Goal: Communication & Community: Share content

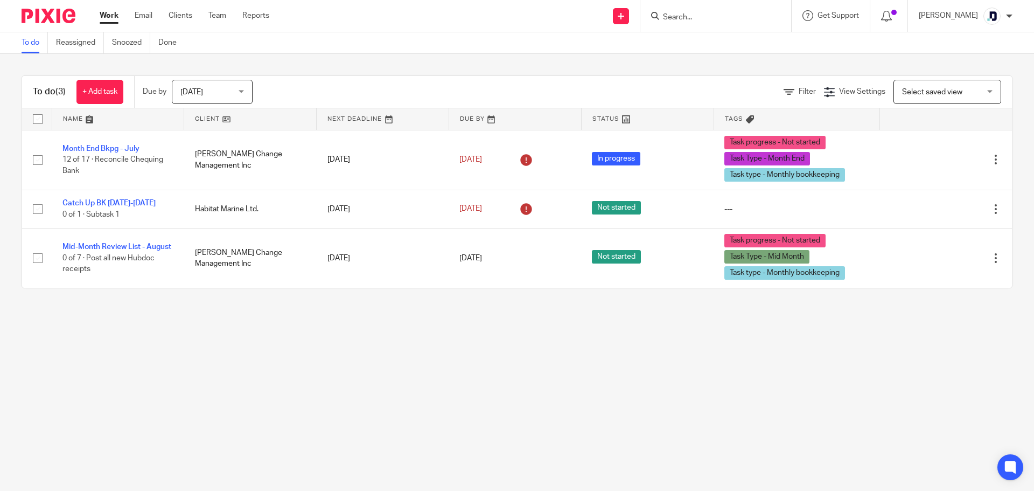
click at [680, 22] on input "Search" at bounding box center [710, 18] width 97 height 10
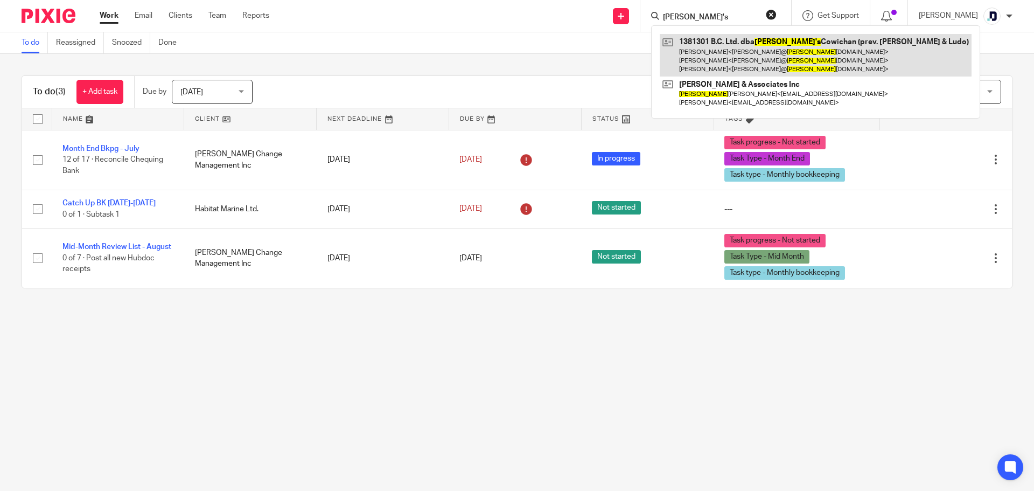
type input "Hank's"
click at [710, 48] on link at bounding box center [816, 55] width 312 height 43
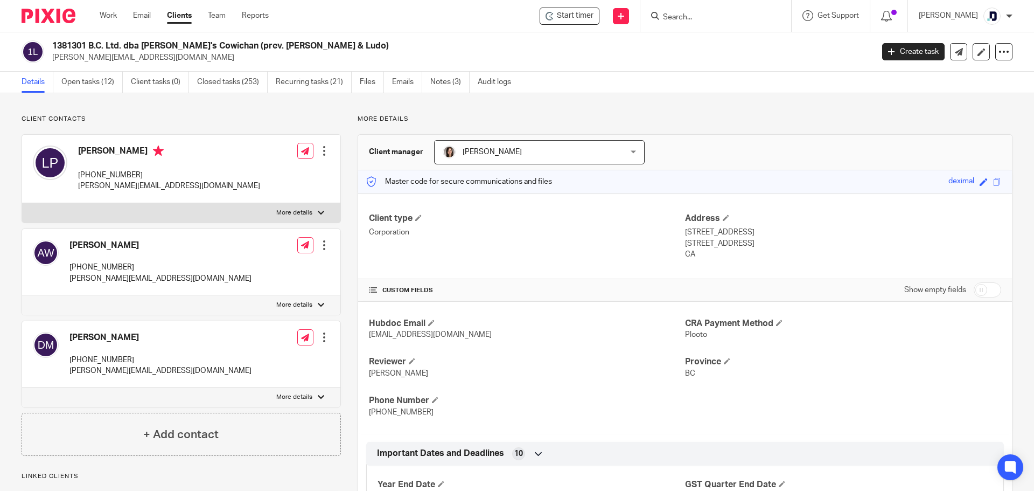
drag, startPoint x: 360, startPoint y: 77, endPoint x: 420, endPoint y: 53, distance: 65.0
click at [420, 53] on p "[PERSON_NAME][EMAIL_ADDRESS][DOMAIN_NAME]" at bounding box center [459, 57] width 814 height 11
click at [403, 79] on link "Emails" at bounding box center [407, 82] width 30 height 21
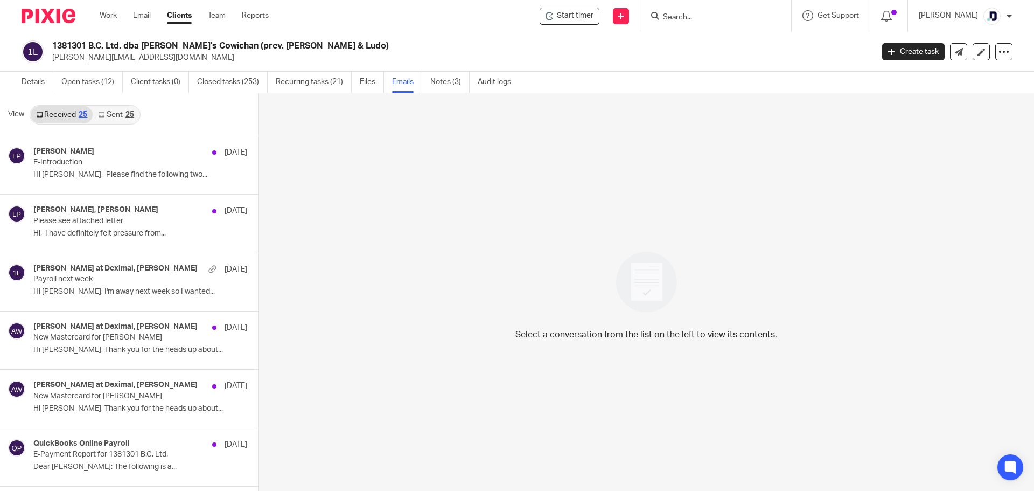
click at [109, 111] on link "Sent 25" at bounding box center [116, 114] width 46 height 17
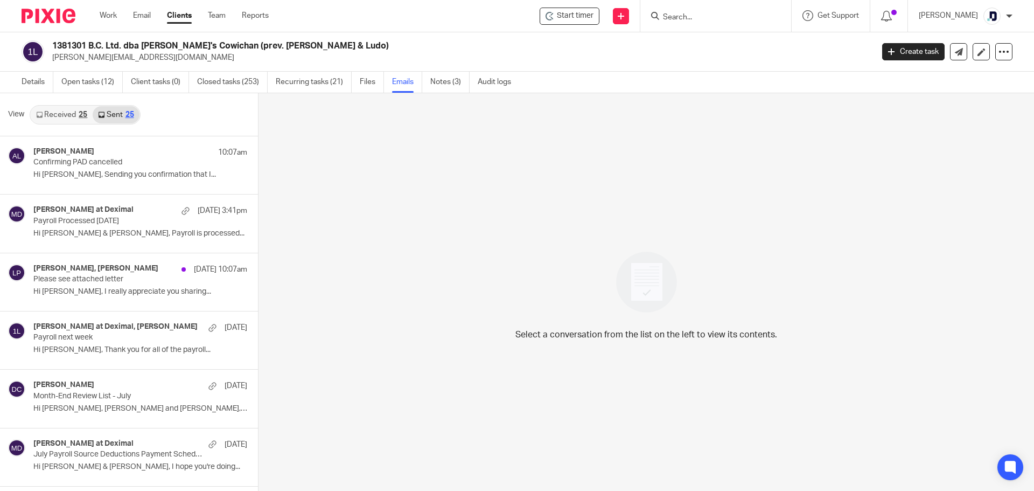
scroll to position [2, 0]
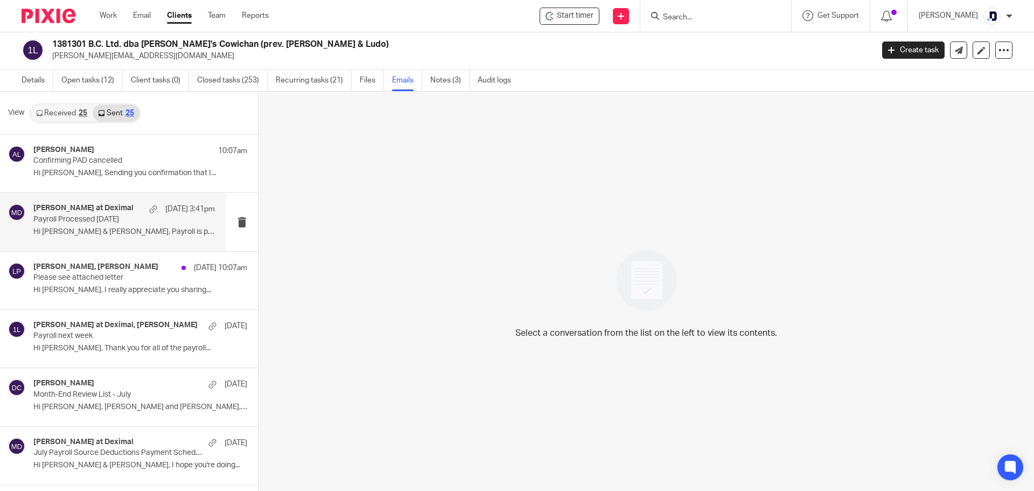
click at [136, 233] on p "Hi Aaron & Louise, Payroll is processed..." at bounding box center [123, 231] width 181 height 9
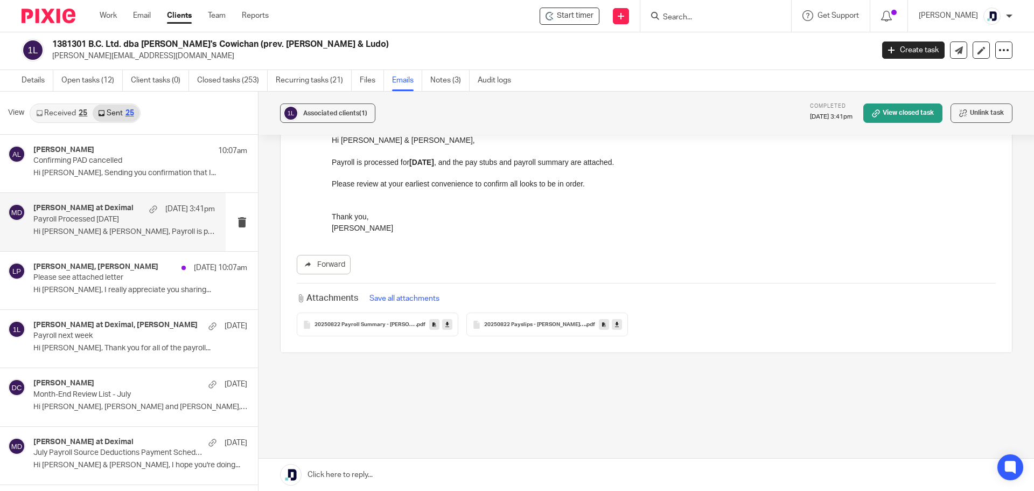
scroll to position [117, 0]
click at [164, 332] on p "Payroll next week" at bounding box center [105, 335] width 145 height 9
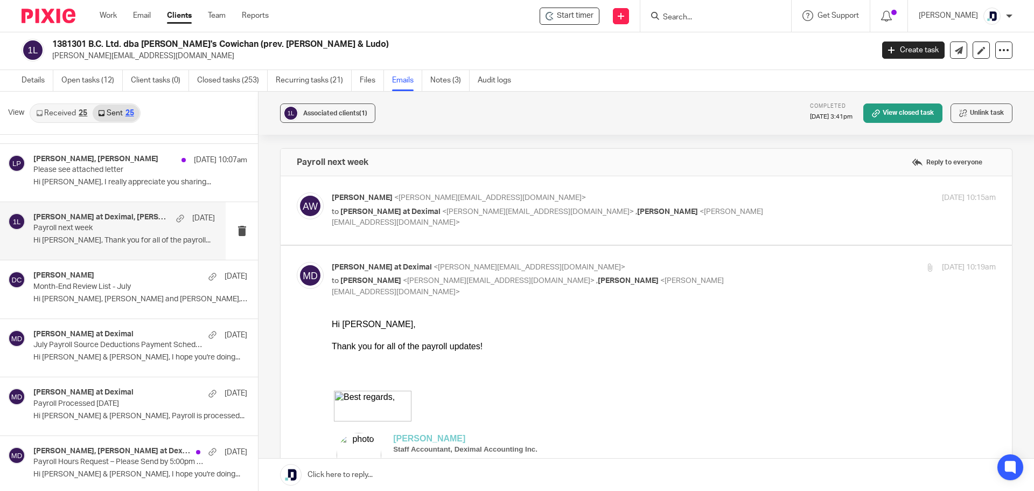
scroll to position [0, 0]
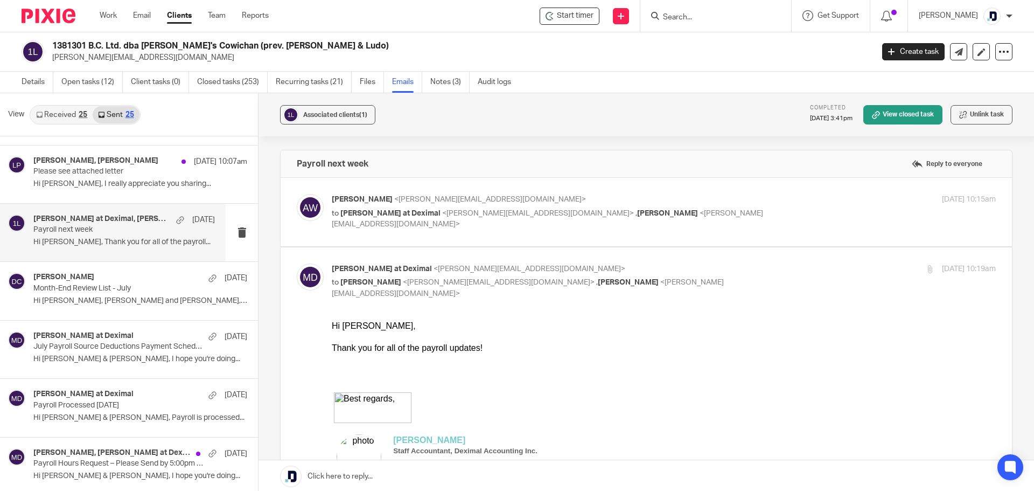
click at [705, 214] on p "to Morgan at Deximal <morgan@deximal.ca> , Louise Pickles <louise@hankscowichan…" at bounding box center [553, 219] width 443 height 22
checkbox input "true"
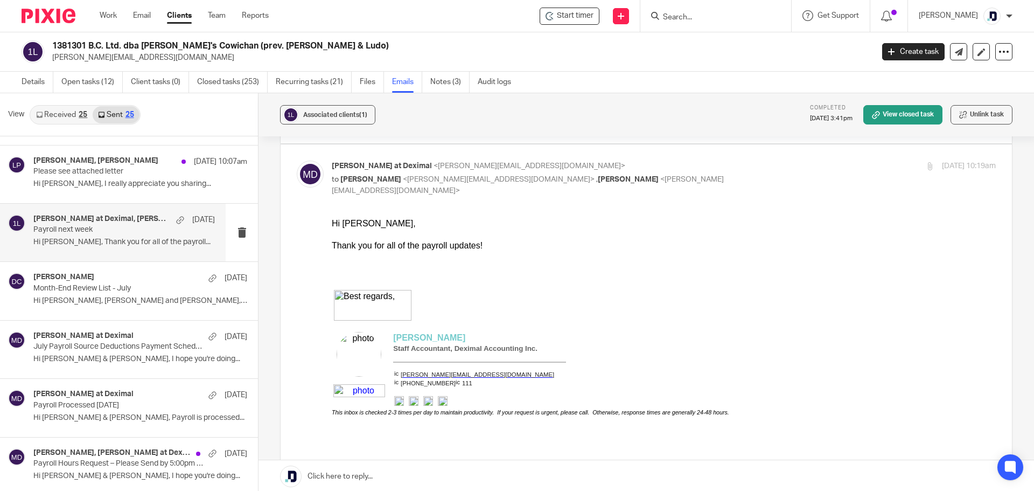
scroll to position [269, 0]
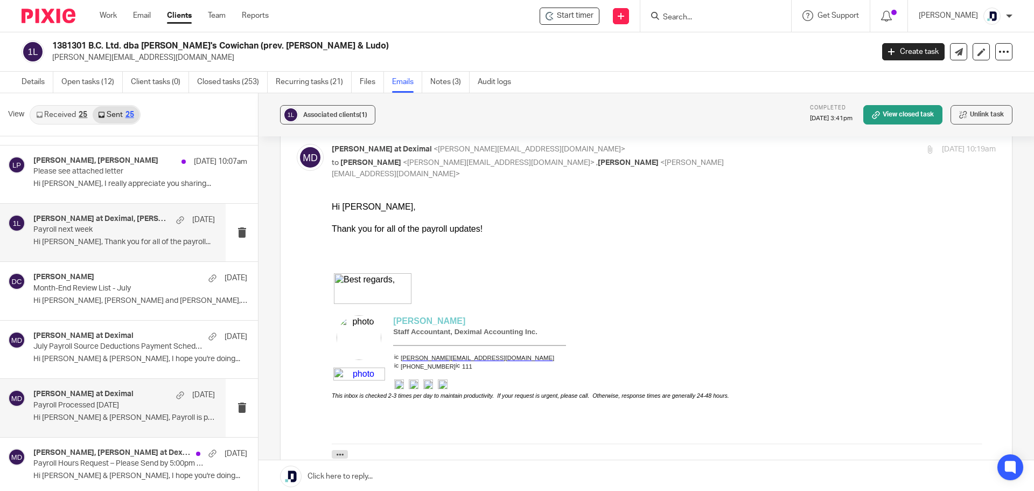
click at [152, 403] on p "Payroll Processed 2025.08.08" at bounding box center [105, 405] width 145 height 9
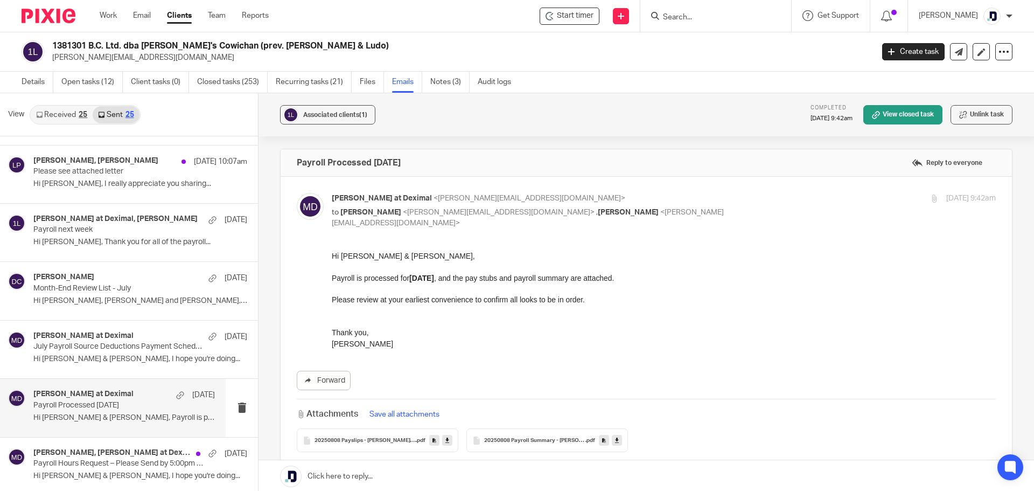
scroll to position [0, 0]
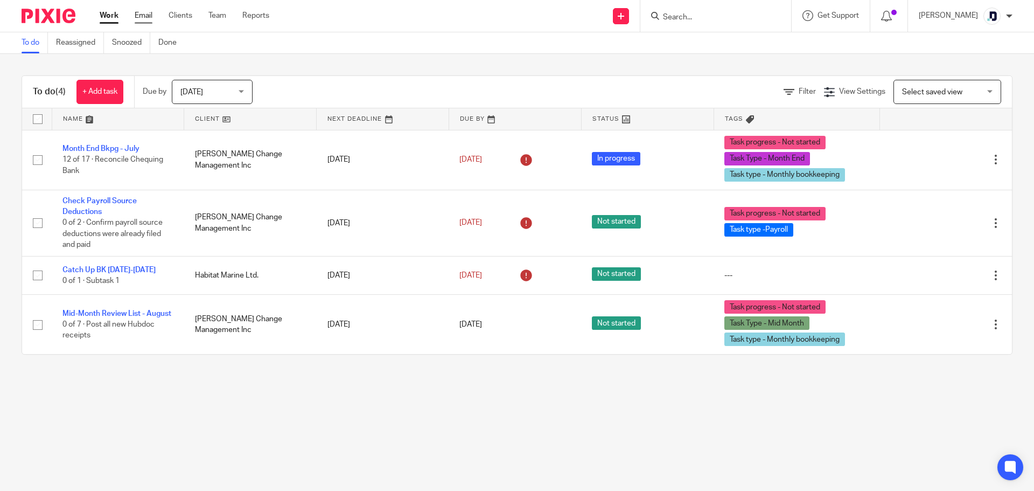
click at [144, 16] on link "Email" at bounding box center [144, 15] width 18 height 11
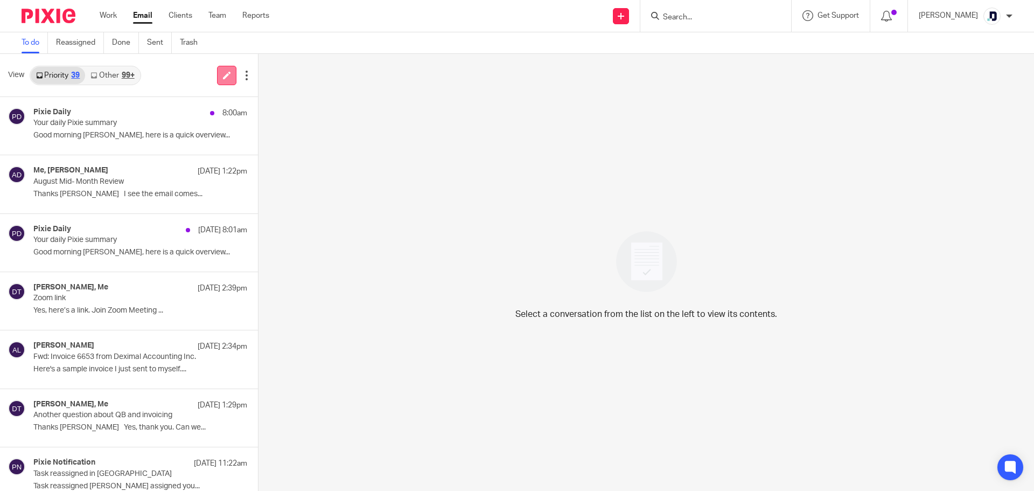
click at [230, 78] on link at bounding box center [226, 75] width 19 height 19
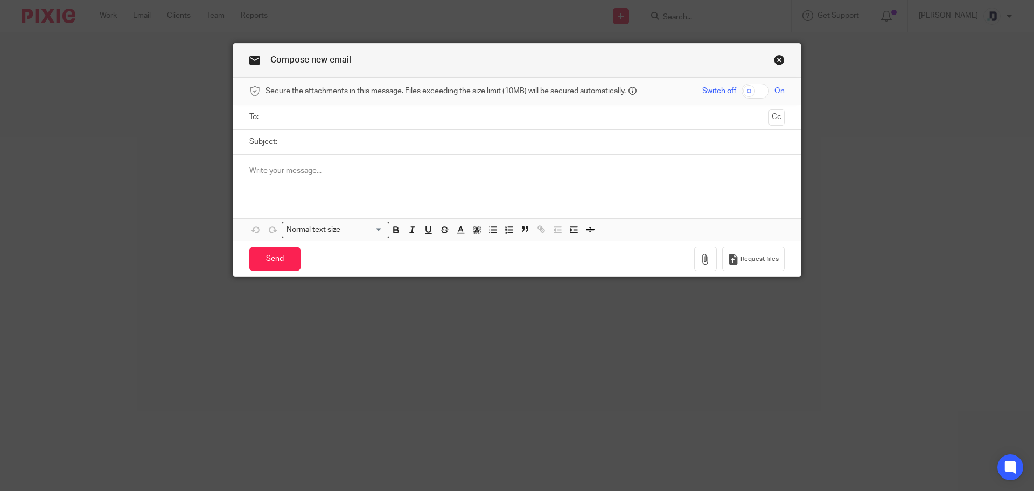
click at [315, 171] on p at bounding box center [516, 170] width 535 height 11
click at [775, 63] on link "Close this dialog window" at bounding box center [779, 61] width 11 height 15
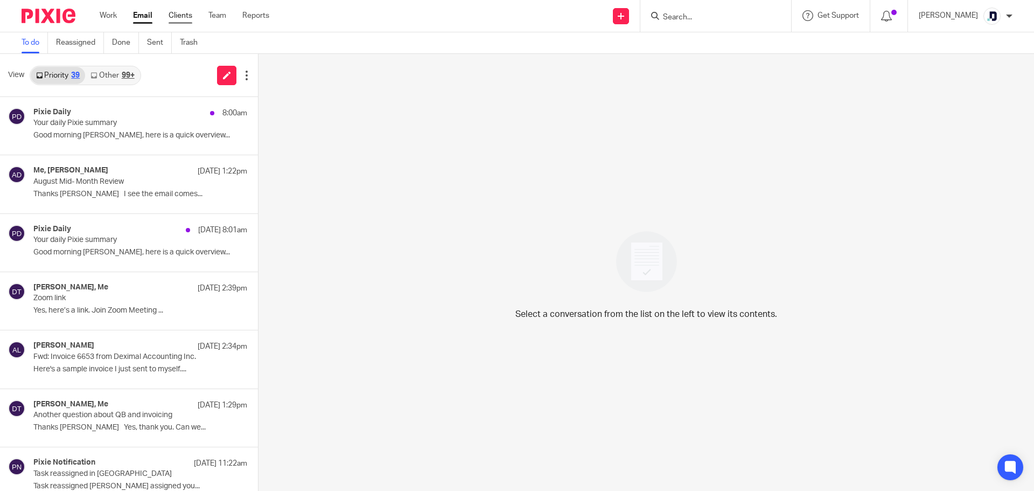
click at [179, 11] on link "Clients" at bounding box center [181, 15] width 24 height 11
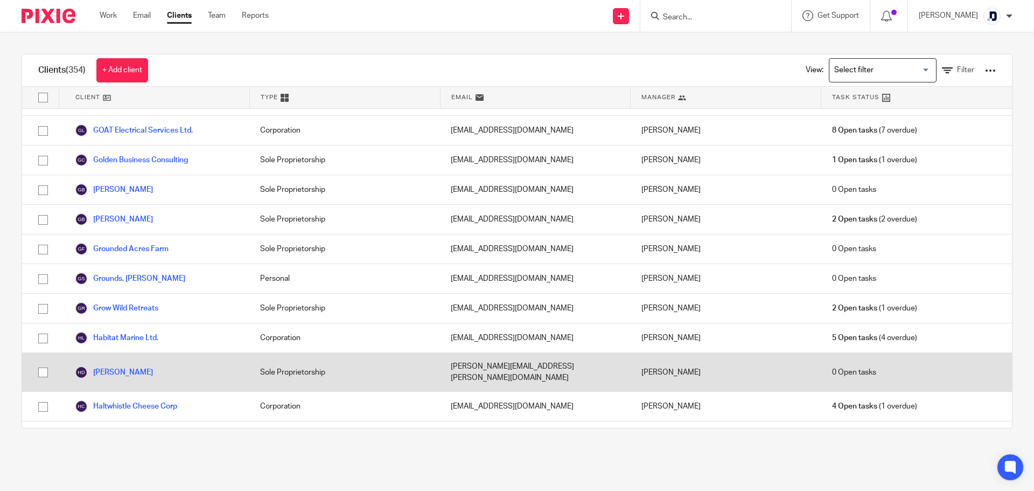
scroll to position [2693, 0]
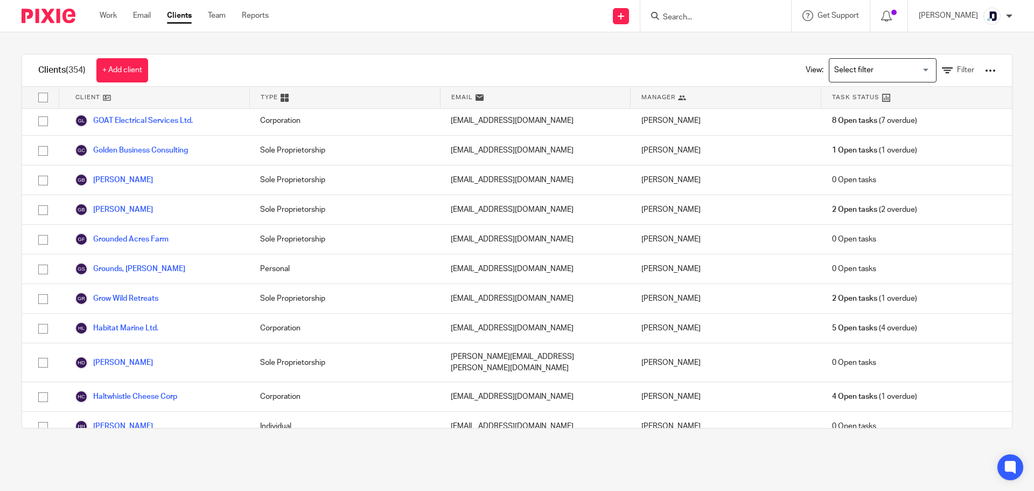
click at [733, 13] on input "Search" at bounding box center [710, 18] width 97 height 10
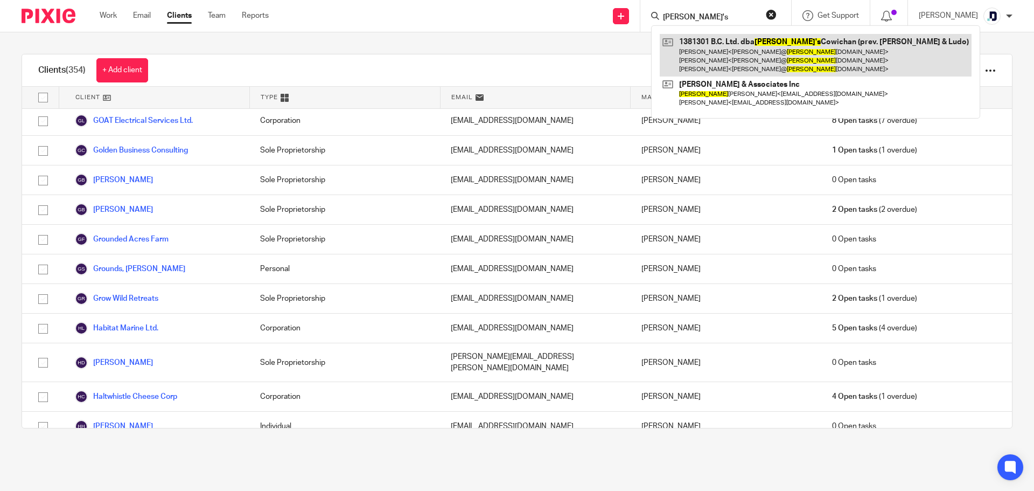
type input "hank's"
click at [726, 43] on link at bounding box center [816, 55] width 312 height 43
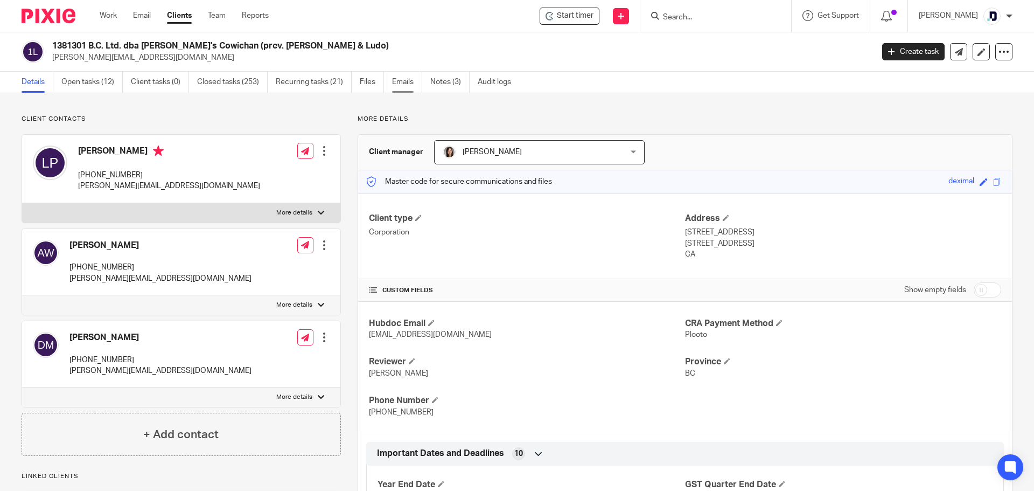
click at [402, 81] on link "Emails" at bounding box center [407, 82] width 30 height 21
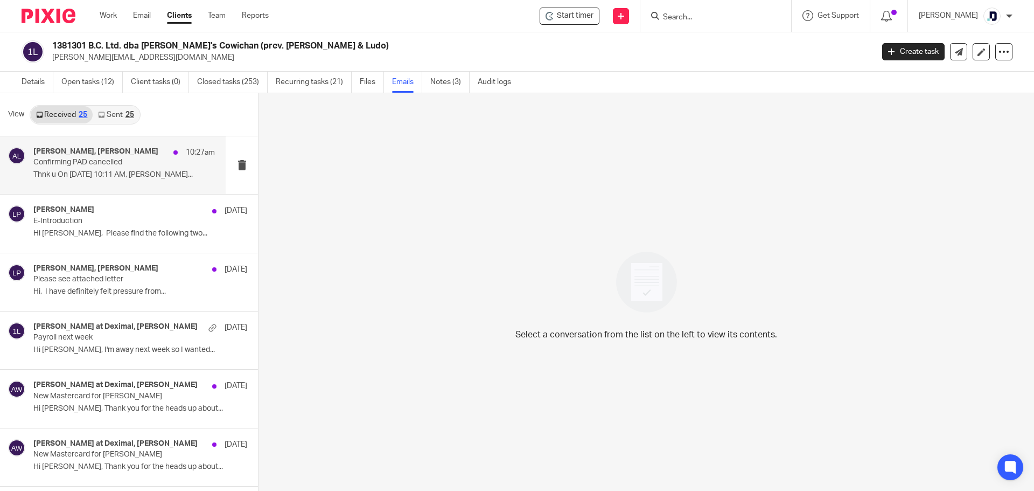
click at [159, 181] on div "[PERSON_NAME], [PERSON_NAME] 10:27am Confirming PAD cancelled Thnk u On [DATE] …" at bounding box center [123, 165] width 181 height 36
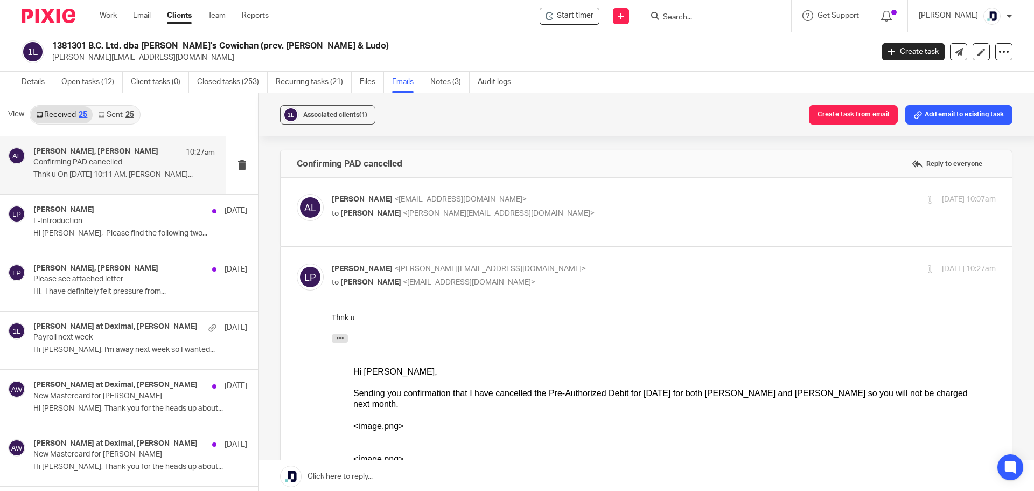
click at [587, 202] on p "[PERSON_NAME] <[EMAIL_ADDRESS][DOMAIN_NAME]>" at bounding box center [553, 199] width 443 height 11
checkbox input "true"
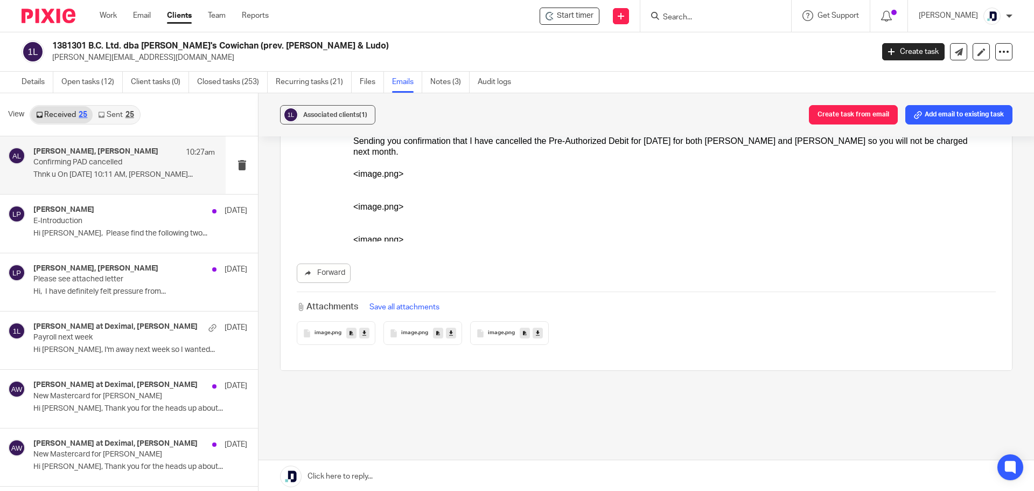
scroll to position [2, 0]
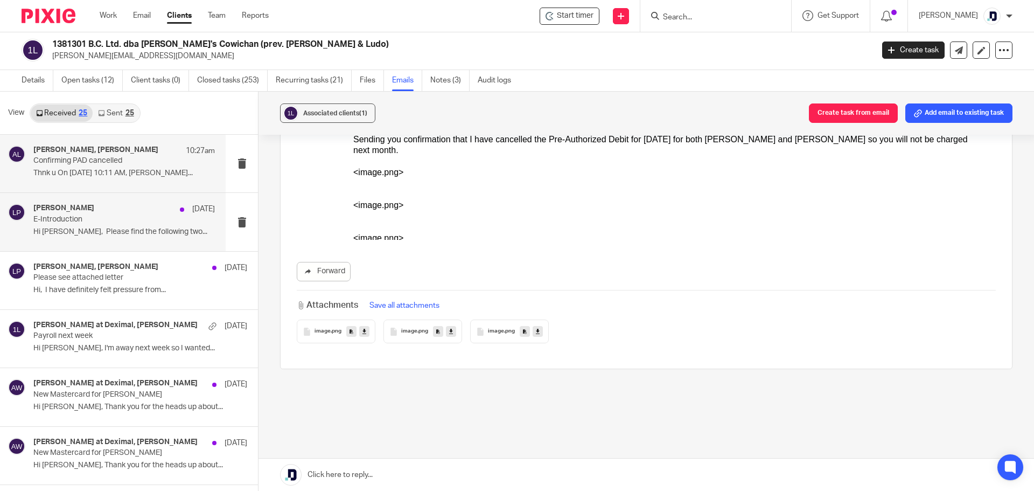
click at [115, 224] on p "E-Introduction" at bounding box center [105, 219] width 145 height 9
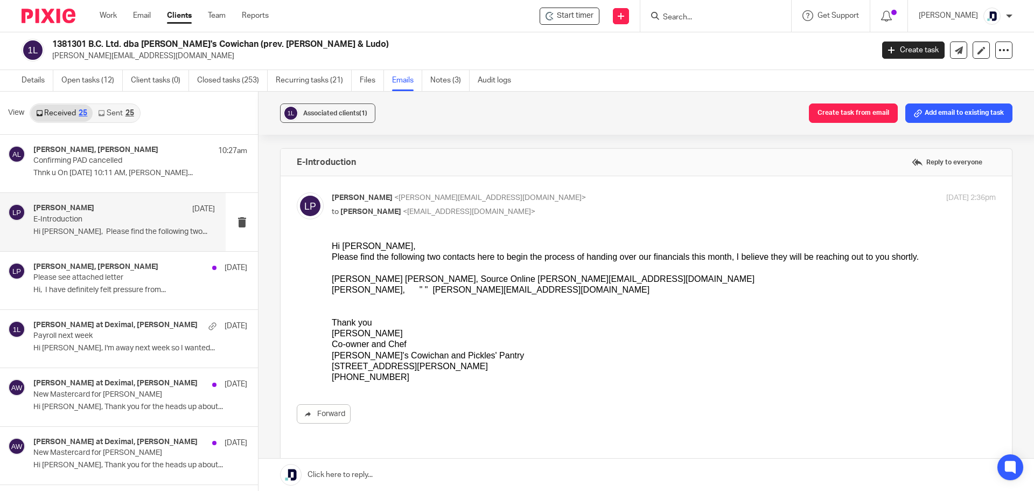
scroll to position [0, 0]
click at [156, 283] on div "Alicia Loewen, Louise Pickles Aug 15 Please see attached letter Hi, I have defi…" at bounding box center [123, 280] width 181 height 36
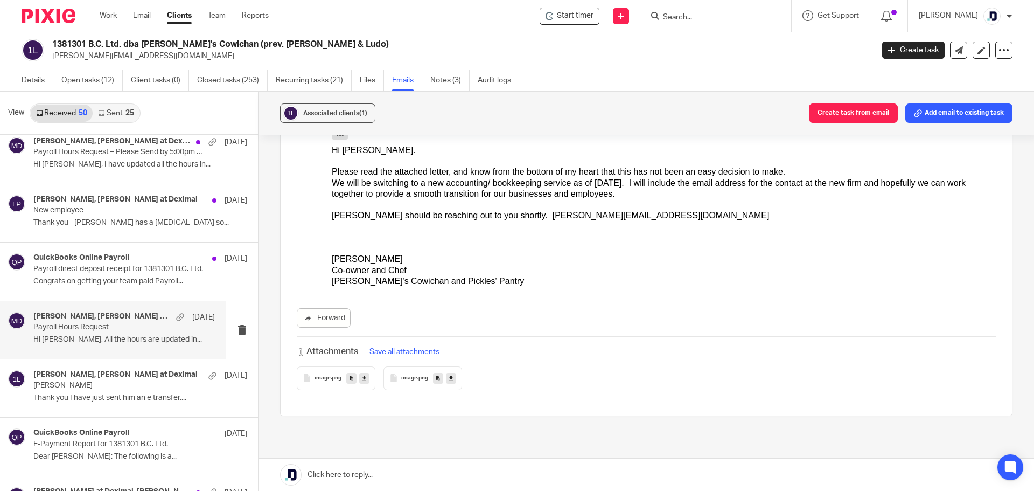
scroll to position [539, 0]
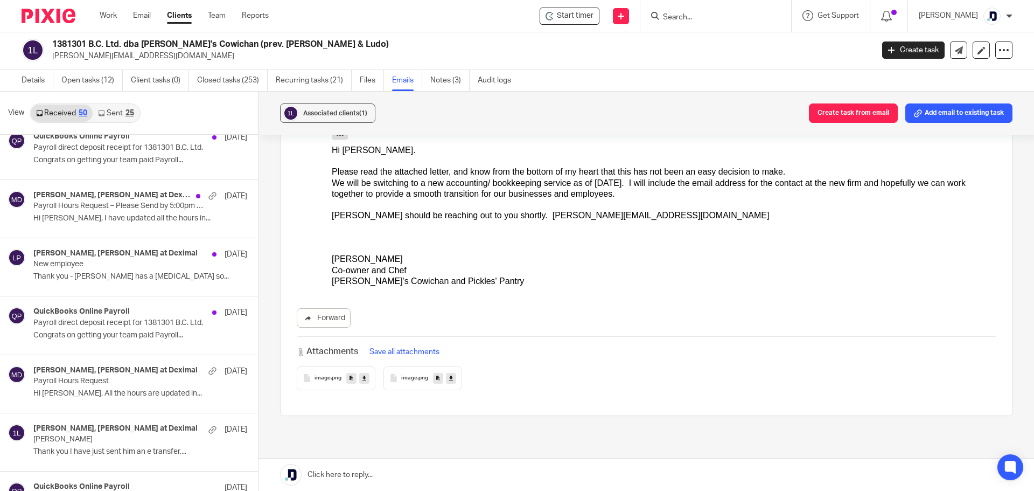
click at [130, 106] on link "Sent 25" at bounding box center [116, 112] width 46 height 17
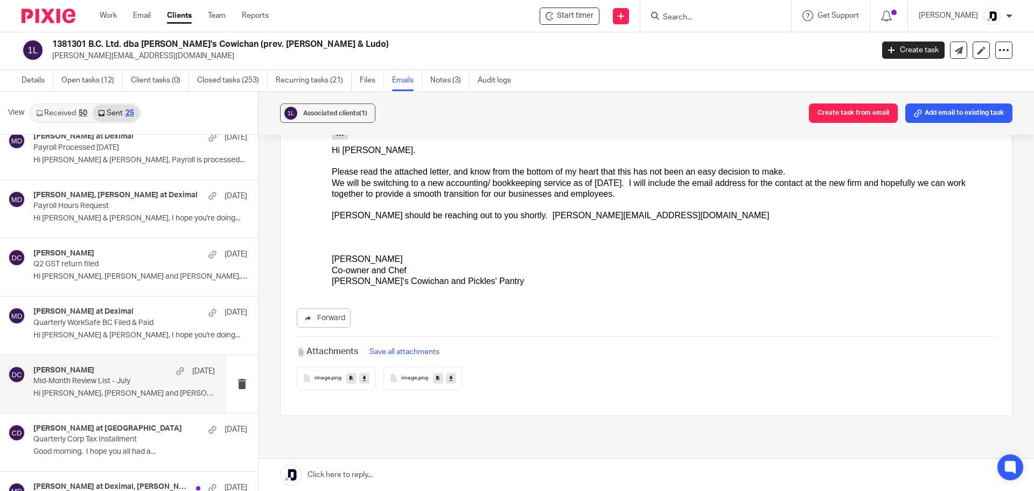
click at [101, 369] on div "Danielle Collyer Jul 18" at bounding box center [123, 371] width 181 height 11
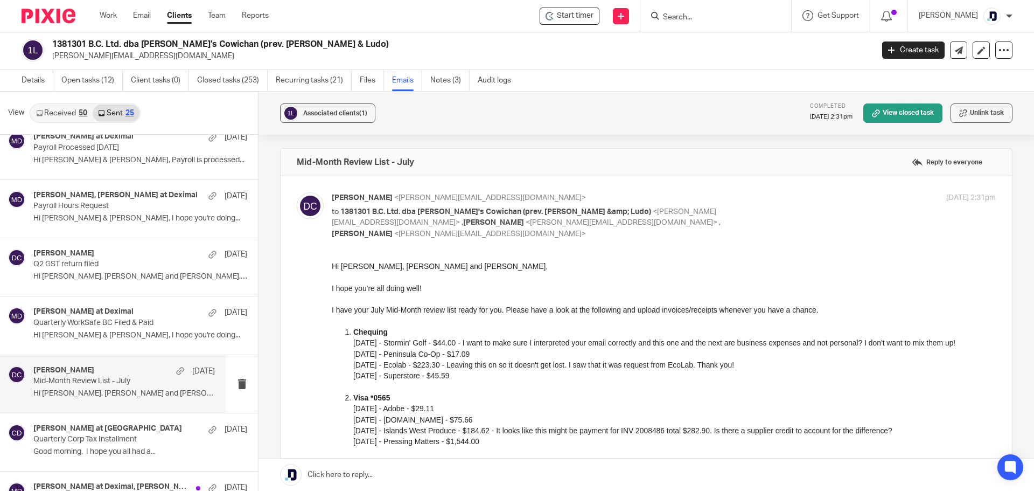
scroll to position [0, 0]
drag, startPoint x: 655, startPoint y: 516, endPoint x: 417, endPoint y: 294, distance: 325.4
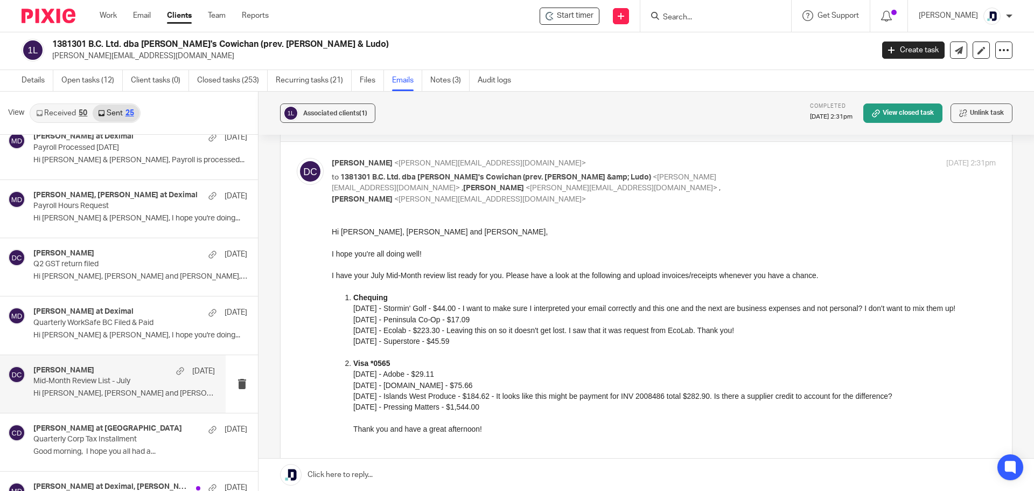
scroll to position [54, 0]
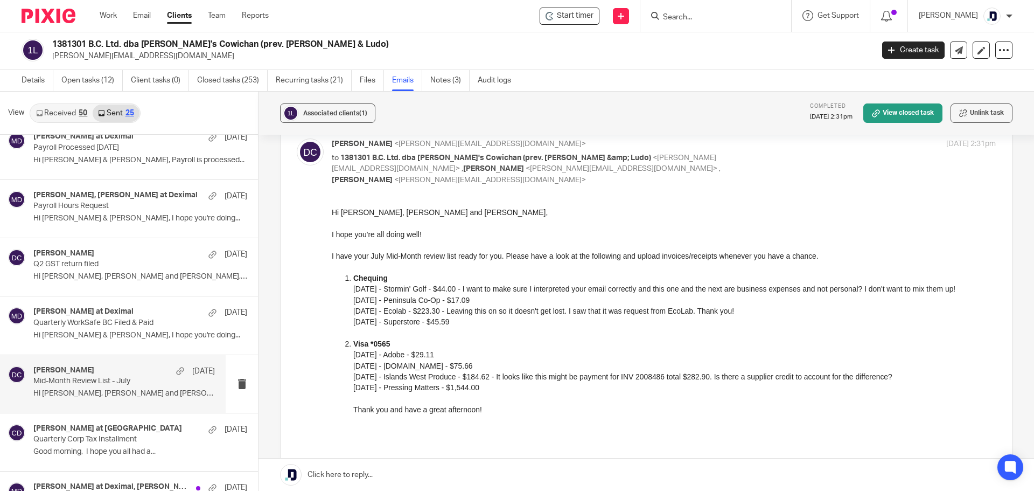
drag, startPoint x: 657, startPoint y: 410, endPoint x: 476, endPoint y: 354, distance: 189.9
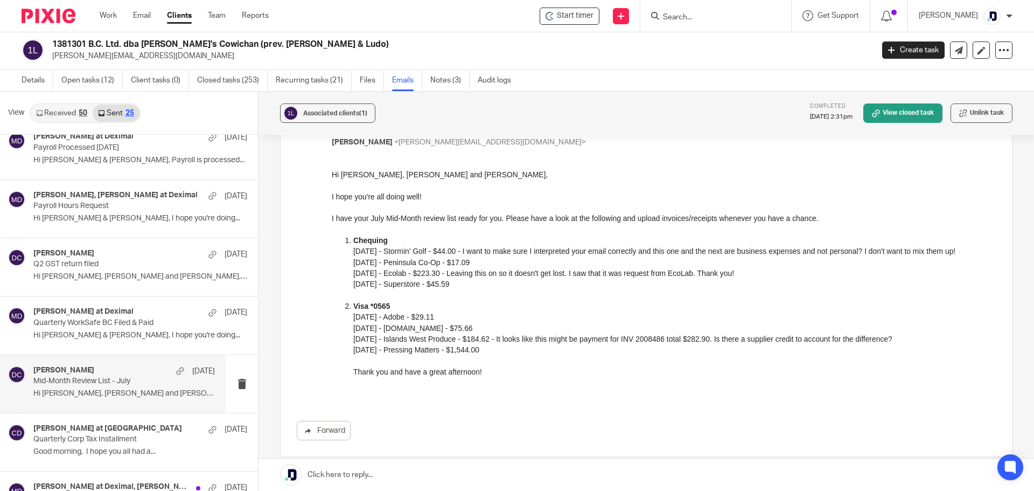
scroll to position [108, 0]
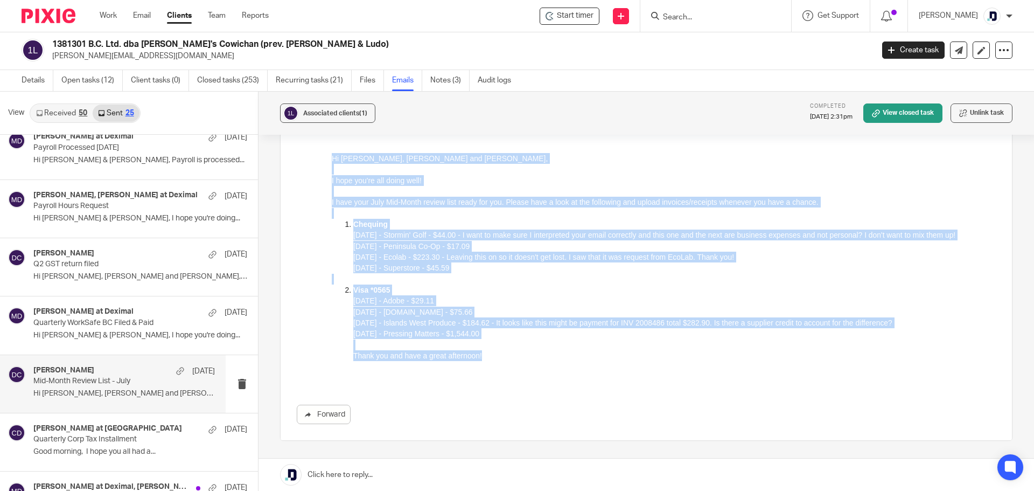
drag, startPoint x: 480, startPoint y: 357, endPoint x: 659, endPoint y: 302, distance: 186.7
click html "Hi Louise, Aaron and Dana, I hope you're all doing well! I have your July Mid-M…"
copy div "Hi Louise, Aaron and Dana, I hope you're all doing well! I have your July Mid-M…"
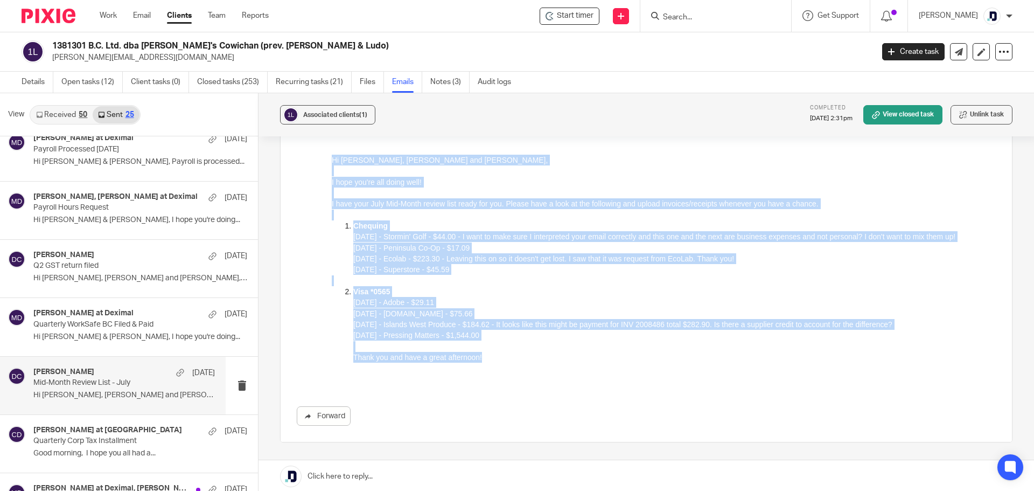
scroll to position [0, 0]
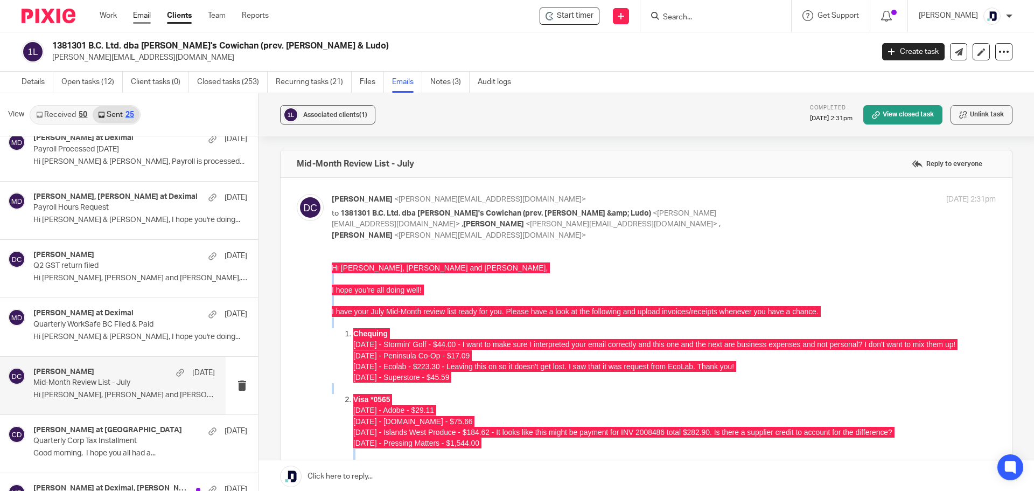
click at [146, 10] on link "Email" at bounding box center [142, 15] width 18 height 11
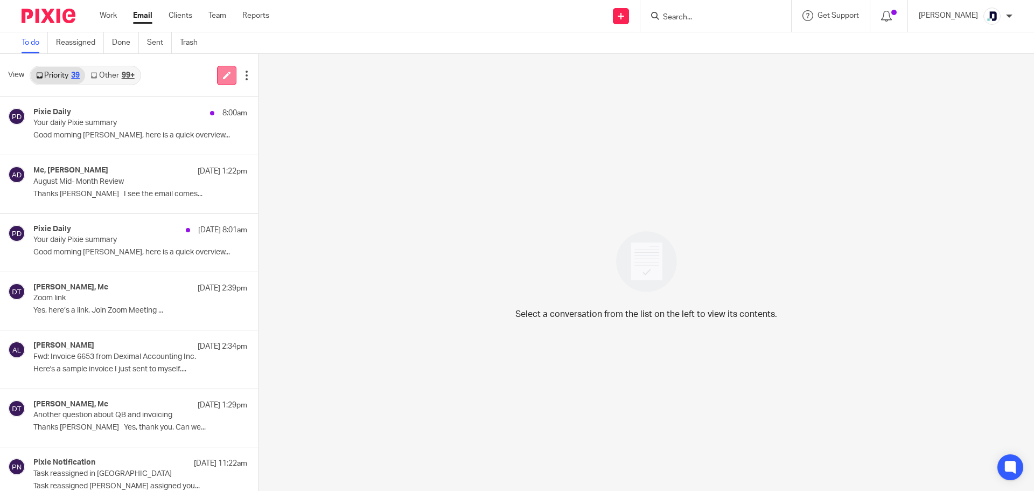
click at [223, 76] on icon at bounding box center [227, 75] width 8 height 8
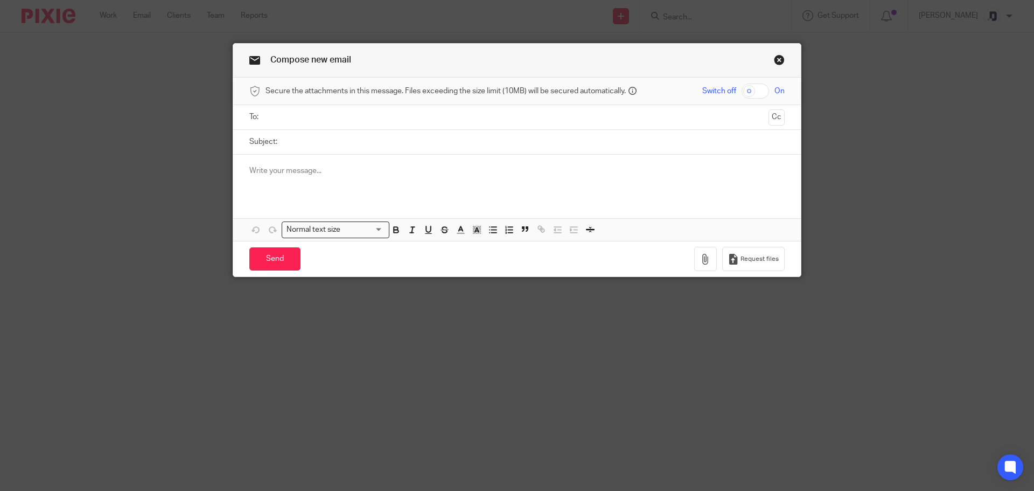
click at [317, 166] on p at bounding box center [516, 170] width 535 height 11
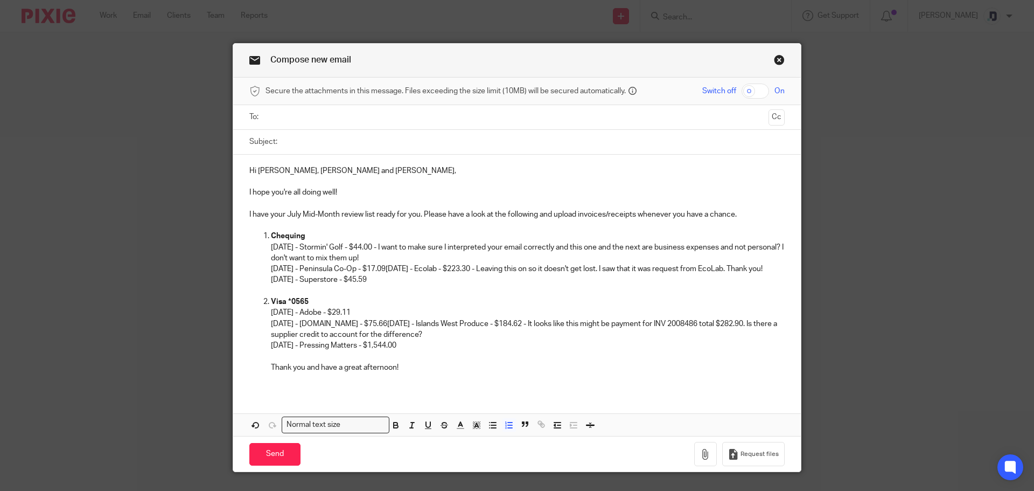
click at [296, 211] on p "I have your July Mid-Month review list ready for you. Please have a look at the…" at bounding box center [516, 214] width 535 height 11
click at [393, 285] on p "[DATE] - Superstore - $45.59" at bounding box center [528, 279] width 514 height 11
drag, startPoint x: 386, startPoint y: 292, endPoint x: 267, endPoint y: 249, distance: 126.4
click at [271, 249] on li "Chequing [DATE] - Stormin' Golf - $44.00 - I want to make sure I interpreted yo…" at bounding box center [528, 258] width 514 height 54
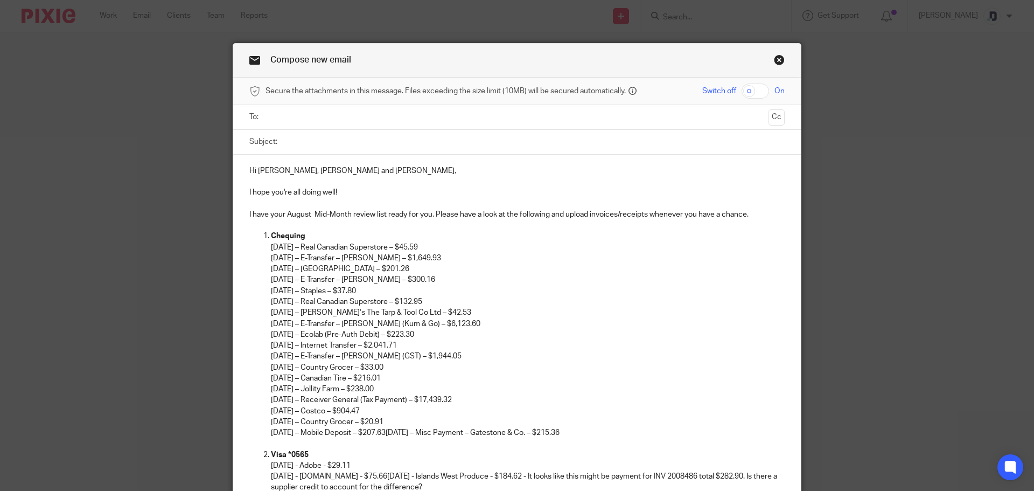
drag, startPoint x: 444, startPoint y: 256, endPoint x: 268, endPoint y: 261, distance: 176.2
click at [271, 261] on p "[DATE] – Real Canadian Superstore – $45.59 [DATE] – E-Transfer – [PERSON_NAME] …" at bounding box center [528, 340] width 514 height 197
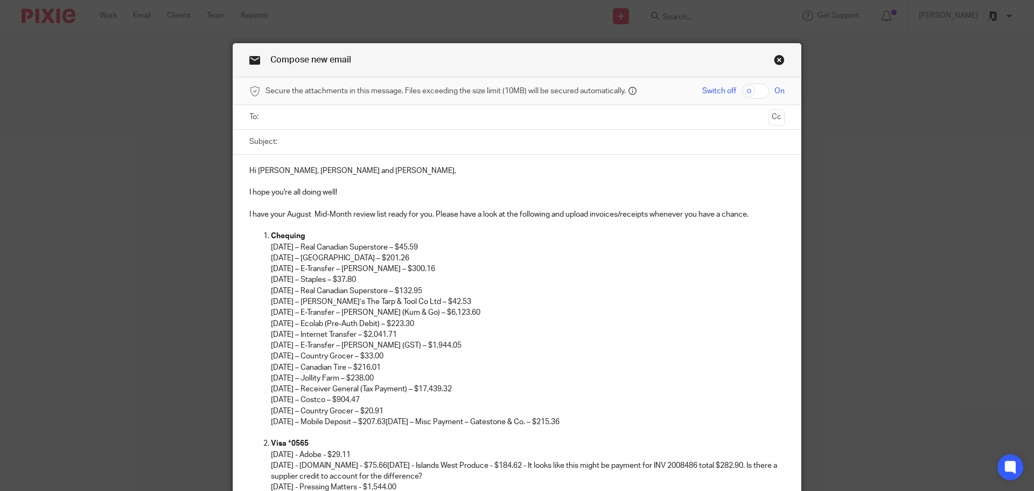
drag, startPoint x: 457, startPoint y: 344, endPoint x: 264, endPoint y: 343, distance: 192.3
click at [264, 343] on ol "Chequing 07/09/2025 – Real Canadian Superstore – $45.59 07/25/2025 – Cowichan V…" at bounding box center [516, 329] width 535 height 197
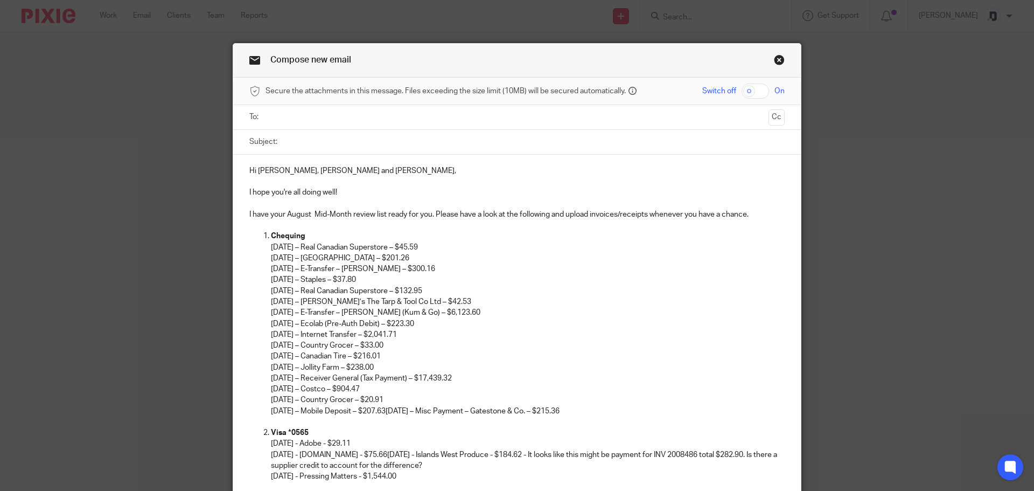
drag, startPoint x: 470, startPoint y: 376, endPoint x: 267, endPoint y: 382, distance: 203.1
click at [271, 382] on p "07/09/2025 – Real Canadian Superstore – $45.59 07/25/2025 – Cowichan Valley – $…" at bounding box center [528, 329] width 514 height 174
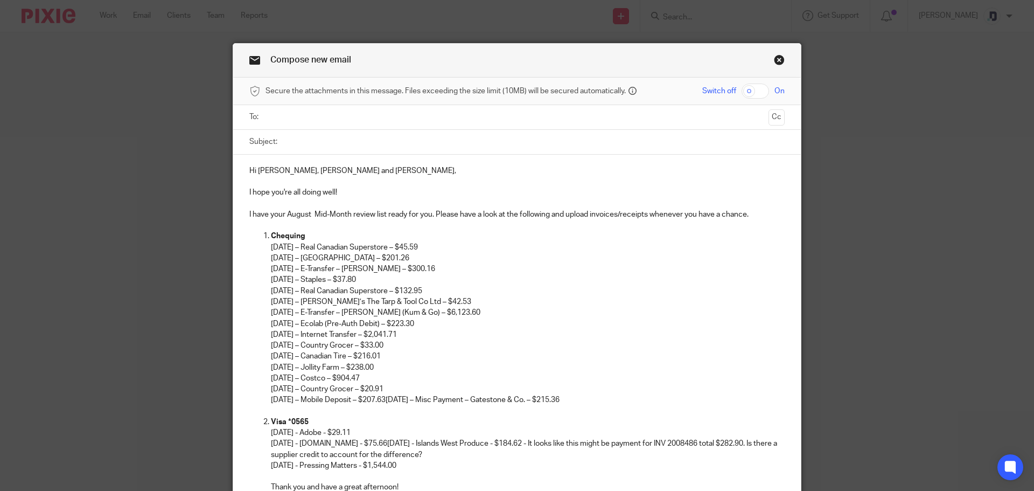
drag, startPoint x: 598, startPoint y: 399, endPoint x: 261, endPoint y: 402, distance: 336.6
click at [261, 402] on ol "Chequing 07/09/2025 – Real Canadian Superstore – $45.59 07/25/2025 – Cowichan V…" at bounding box center [516, 318] width 535 height 174
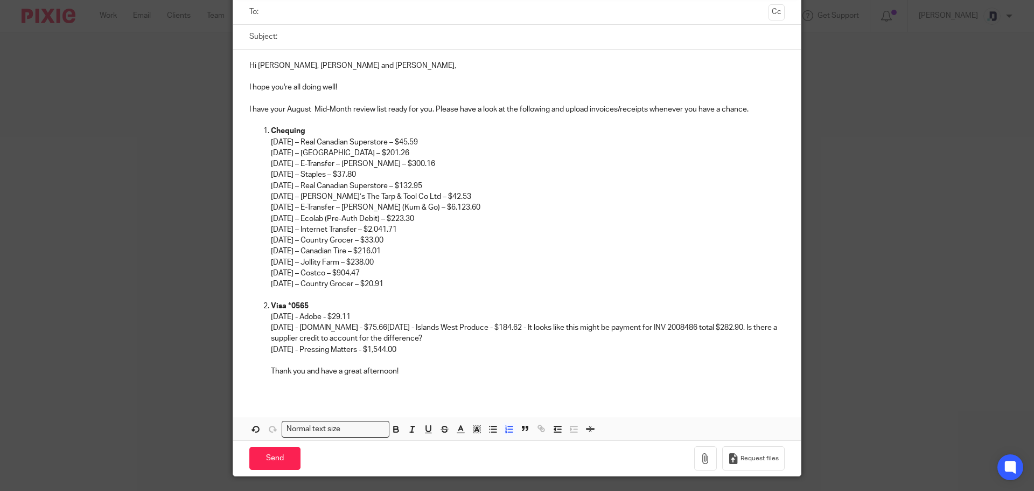
scroll to position [108, 0]
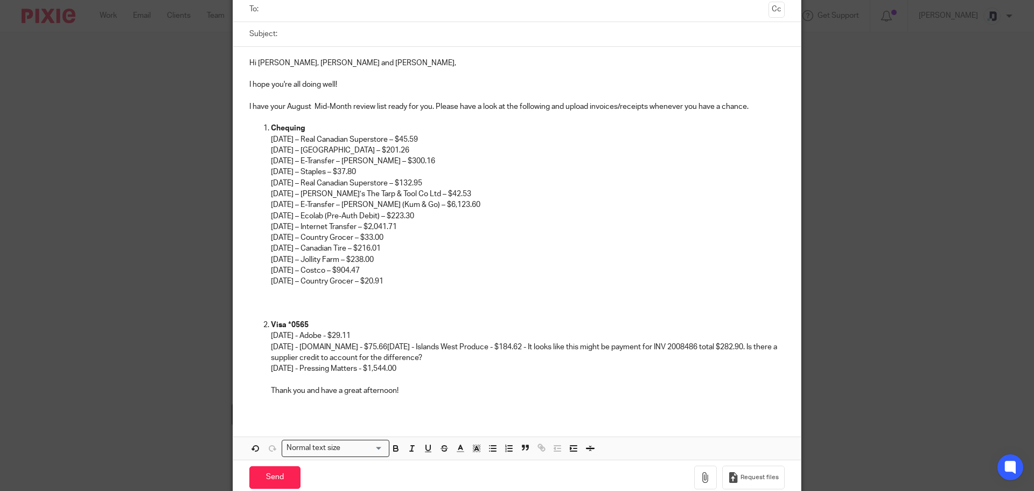
click at [288, 306] on p at bounding box center [516, 303] width 535 height 11
drag, startPoint x: 392, startPoint y: 259, endPoint x: 267, endPoint y: 257, distance: 124.4
click at [271, 257] on p "07/09/2025 – Real Canadian Superstore – $45.59 07/25/2025 – Cowichan Valley – $…" at bounding box center [528, 210] width 514 height 153
copy p "08/14/2025 – Jollity Farm – $238.00"
click at [275, 310] on p at bounding box center [516, 314] width 535 height 11
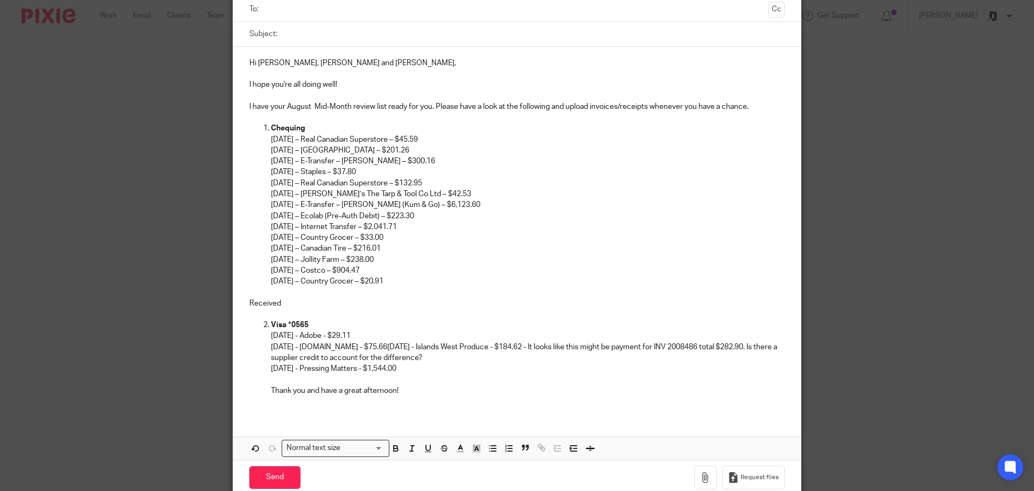
click at [298, 303] on p "Received" at bounding box center [516, 303] width 535 height 11
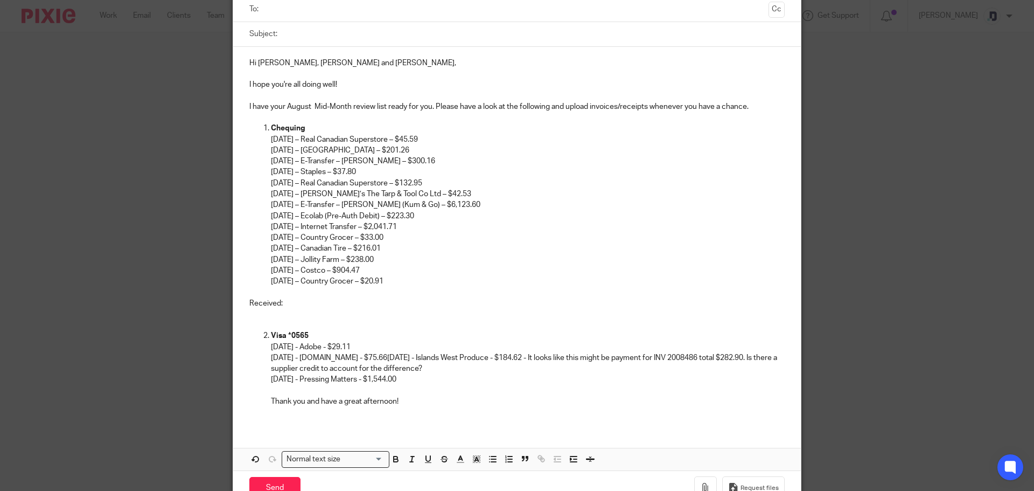
click at [270, 308] on p "Received:" at bounding box center [516, 303] width 535 height 11
click at [265, 315] on p at bounding box center [516, 314] width 535 height 11
drag, startPoint x: 392, startPoint y: 259, endPoint x: 266, endPoint y: 258, distance: 126.0
click at [266, 258] on ol "Chequing 07/09/2025 – Real Canadian Superstore – $45.59 07/25/2025 – Cowichan V…" at bounding box center [516, 205] width 535 height 164
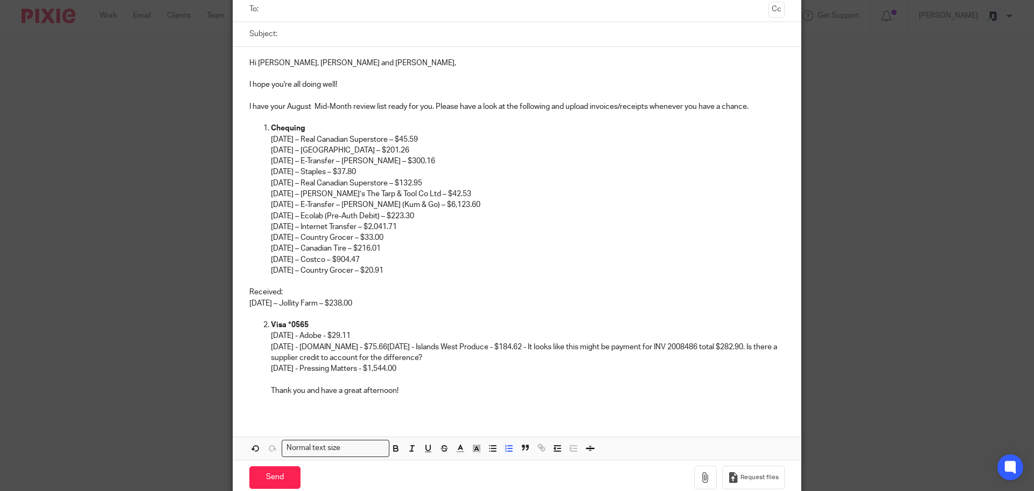
click at [387, 304] on p "08/14/2025 – Jollity Farm – $238.00" at bounding box center [516, 303] width 535 height 11
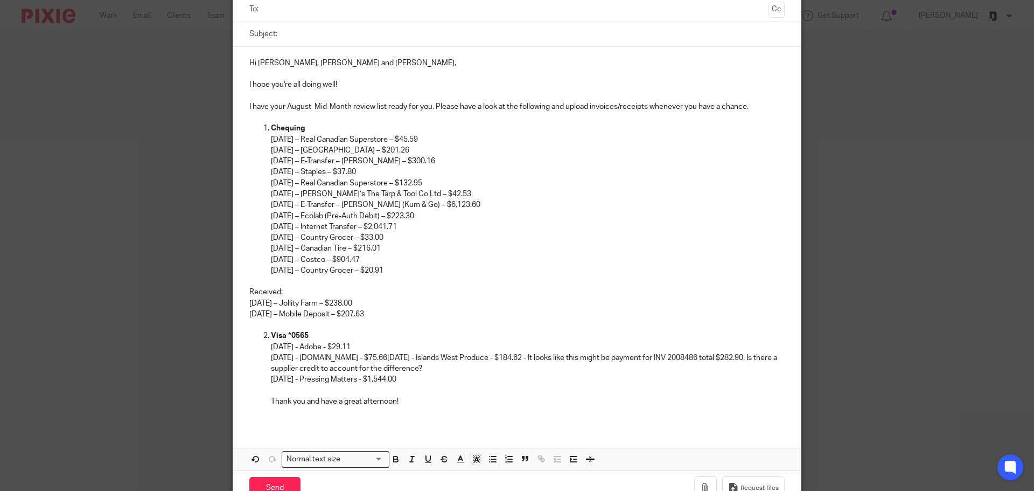
click at [260, 310] on p "08/18/2025 – Mobile Deposit – $207.63" at bounding box center [516, 314] width 535 height 11
click at [262, 297] on p "Received:" at bounding box center [516, 292] width 535 height 11
drag, startPoint x: 298, startPoint y: 291, endPoint x: 266, endPoint y: 287, distance: 32.6
click at [266, 287] on p "Received:" at bounding box center [516, 292] width 535 height 11
click at [408, 457] on icon "button" at bounding box center [412, 459] width 10 height 10
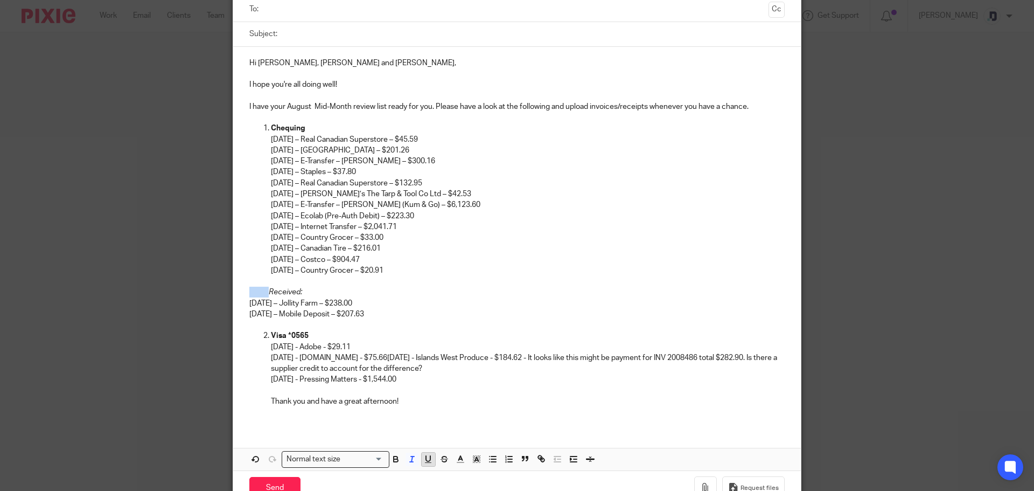
click at [426, 460] on icon "button" at bounding box center [428, 458] width 4 height 5
click at [446, 396] on p "Thank you and have a great afternoon!" at bounding box center [528, 401] width 514 height 11
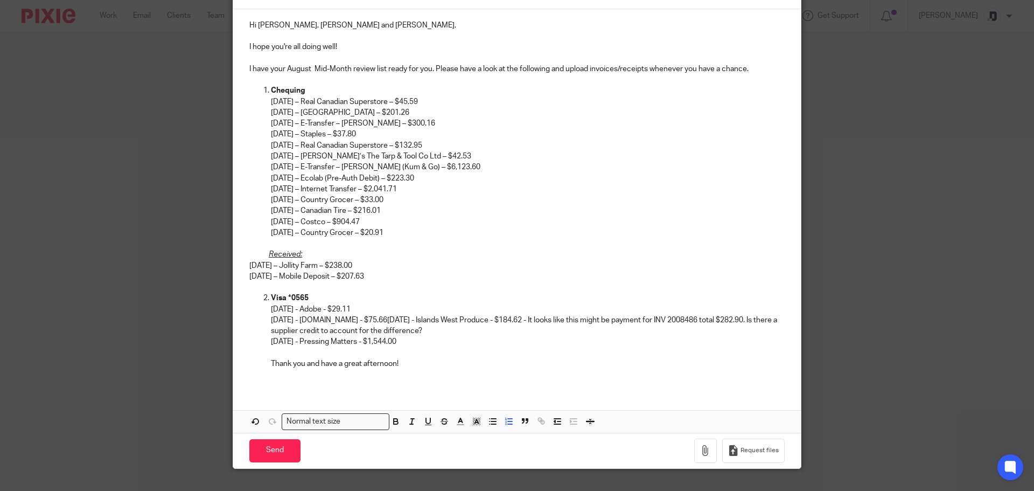
scroll to position [162, 0]
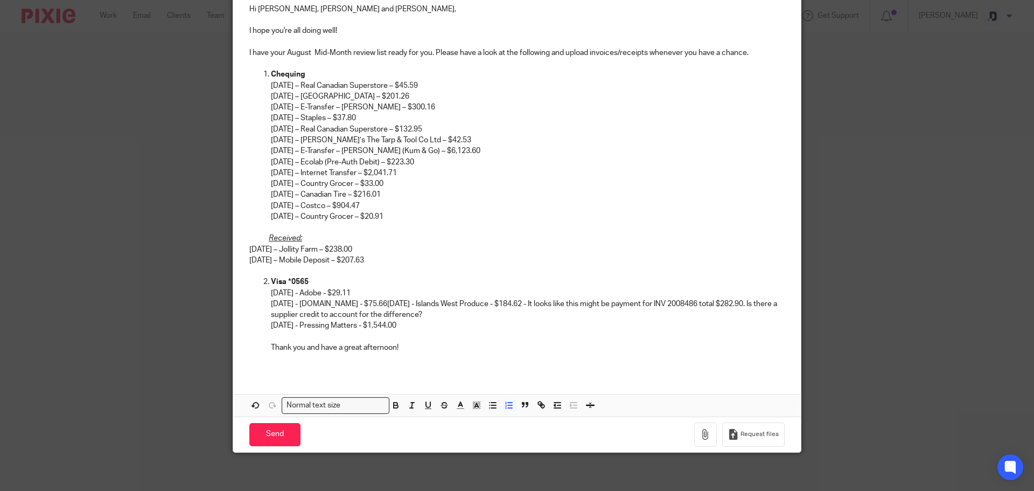
drag, startPoint x: 433, startPoint y: 329, endPoint x: 263, endPoint y: 297, distance: 173.0
click at [263, 297] on ol "Visa *0565 07/10/2025 - Adobe - $29.11 07/13/2025 - Funkybatter.Com - $75.66 07…" at bounding box center [516, 314] width 535 height 76
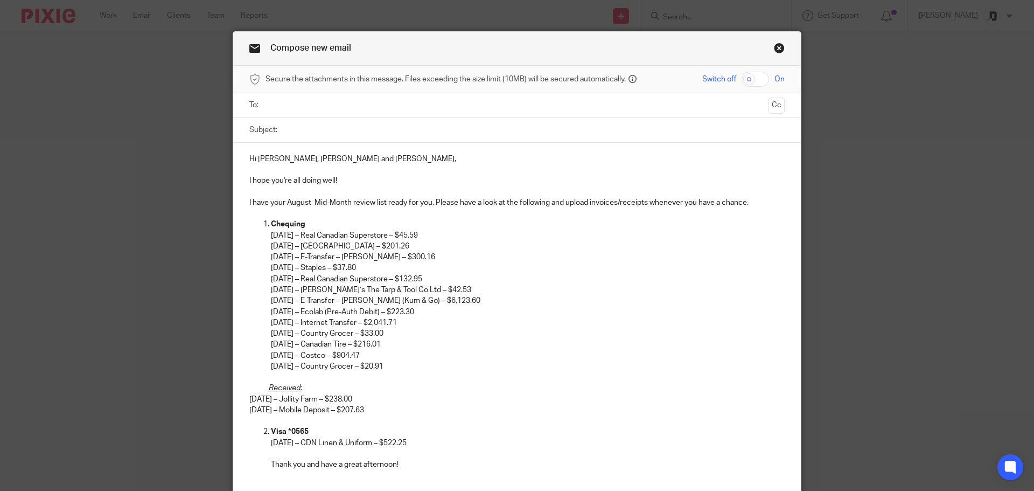
scroll to position [0, 0]
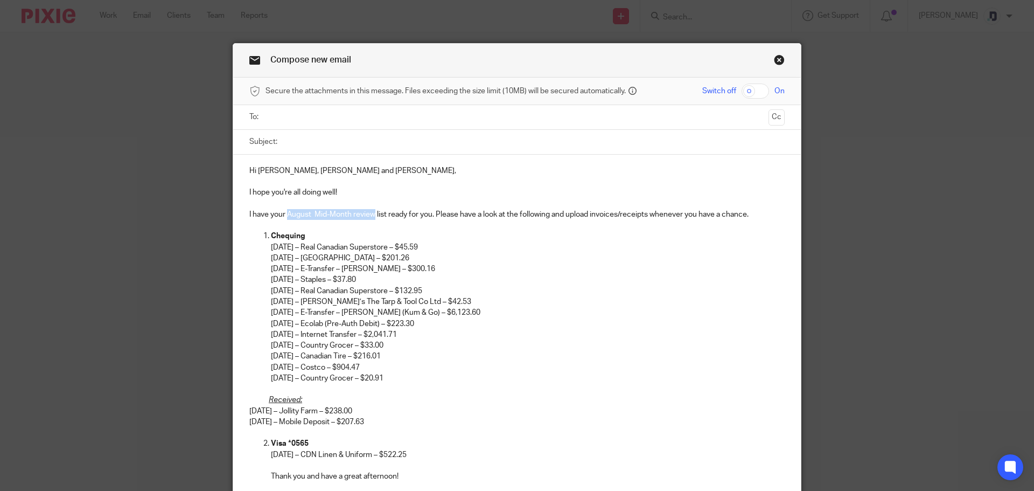
drag, startPoint x: 283, startPoint y: 213, endPoint x: 373, endPoint y: 214, distance: 89.9
click at [373, 214] on p "I have your August Mid-Month review list ready for you. Please have a look at t…" at bounding box center [516, 214] width 535 height 11
copy p "August Mid-Month review"
click at [295, 144] on input "Subject:" at bounding box center [534, 142] width 502 height 24
paste input "August Mid-Month review"
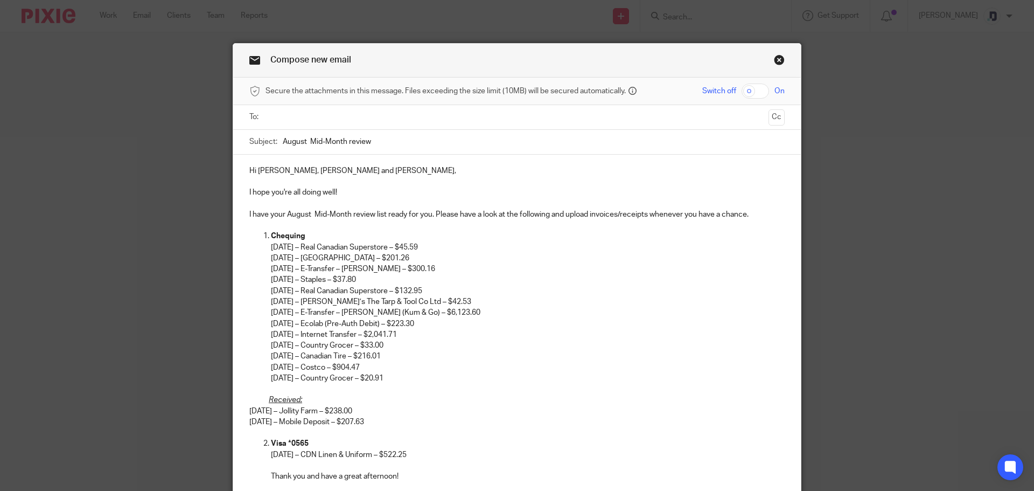
click at [278, 142] on div "Subject: August Mid-Month review" at bounding box center [516, 142] width 535 height 24
click at [283, 142] on input "August Mid-Month review" at bounding box center [534, 142] width 502 height 24
type input "Hank's August Mid-Month review"
click at [406, 114] on input "text" at bounding box center [516, 117] width 495 height 12
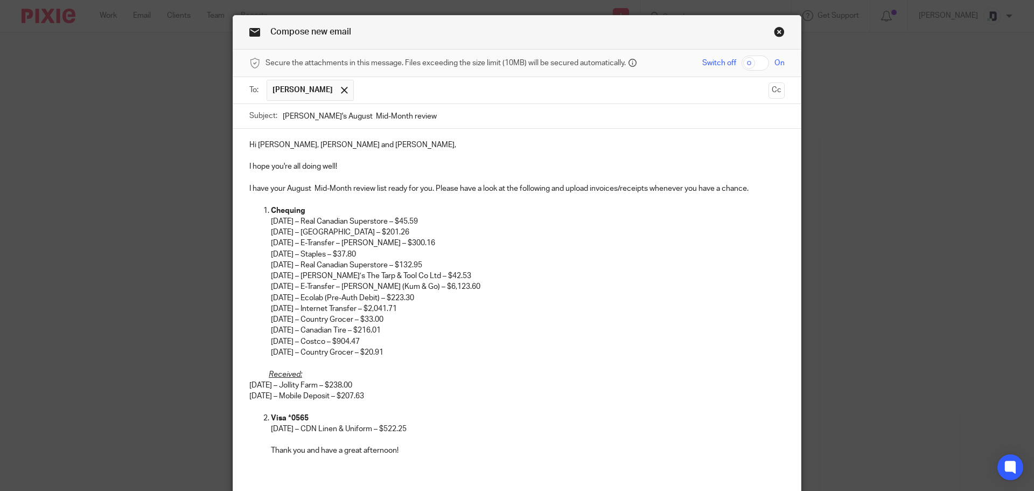
scroll to position [136, 0]
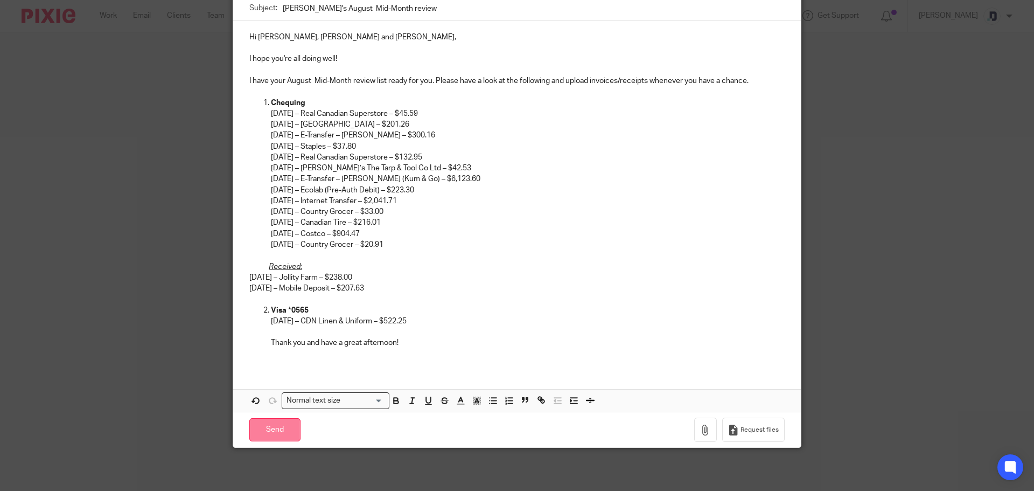
click at [269, 424] on input "Send" at bounding box center [274, 429] width 51 height 23
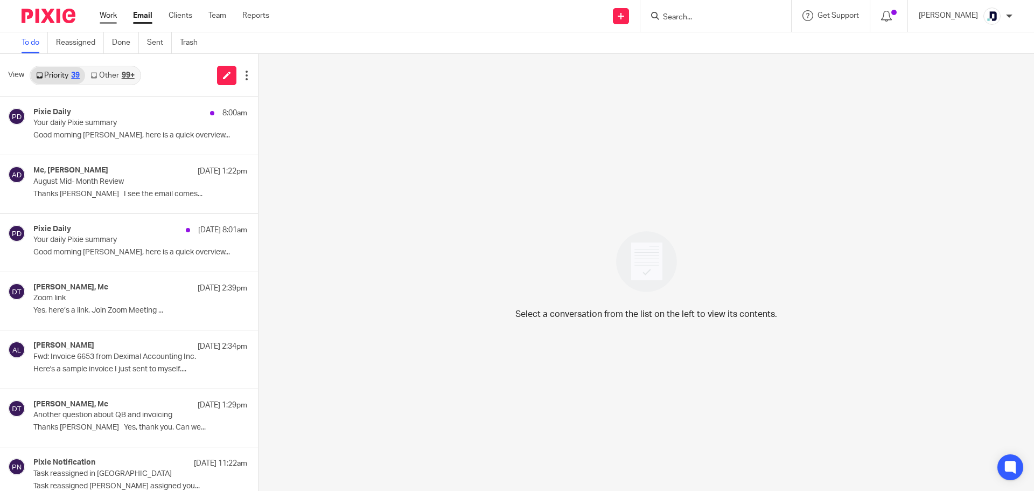
click at [117, 17] on link "Work" at bounding box center [108, 15] width 17 height 11
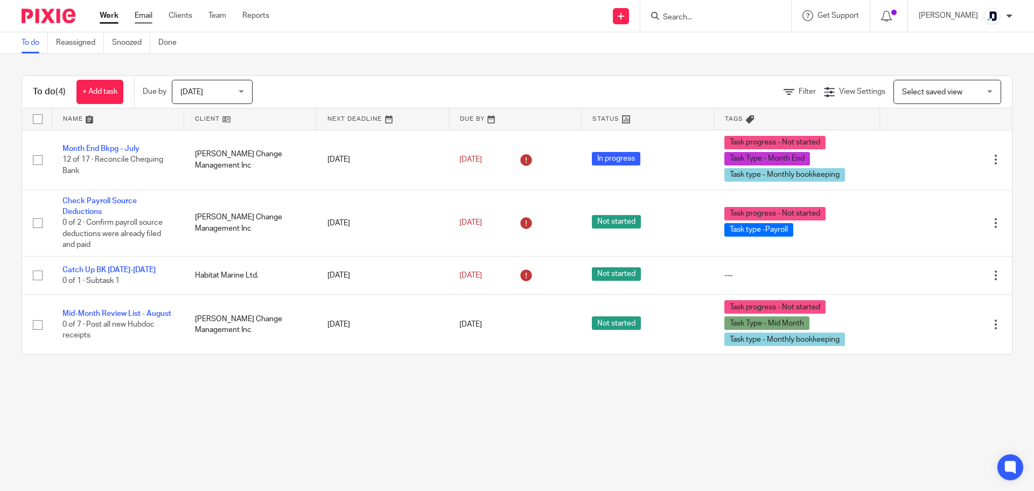
click at [143, 18] on link "Email" at bounding box center [144, 15] width 18 height 11
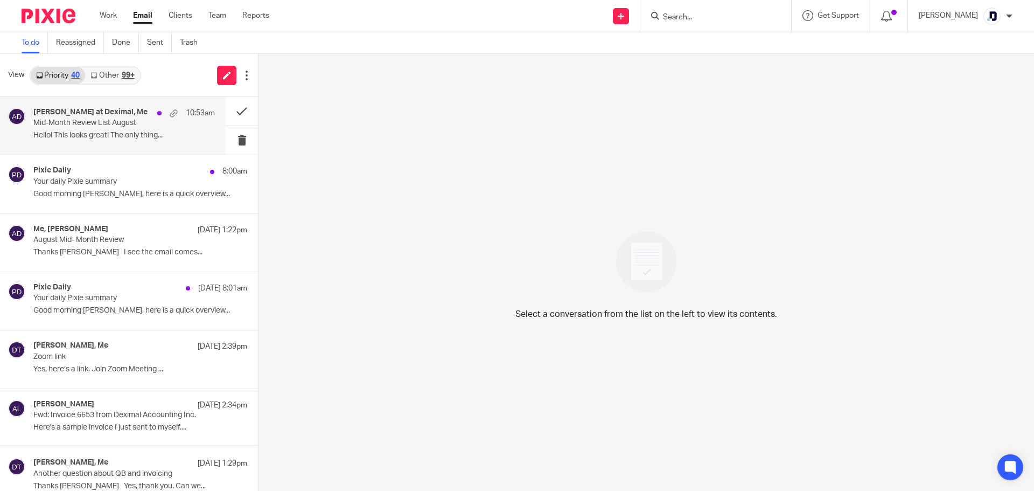
click at [157, 144] on div "[PERSON_NAME] at Deximal, Me 10:53am Mid-Month Review List August Hello! This l…" at bounding box center [113, 126] width 226 height 58
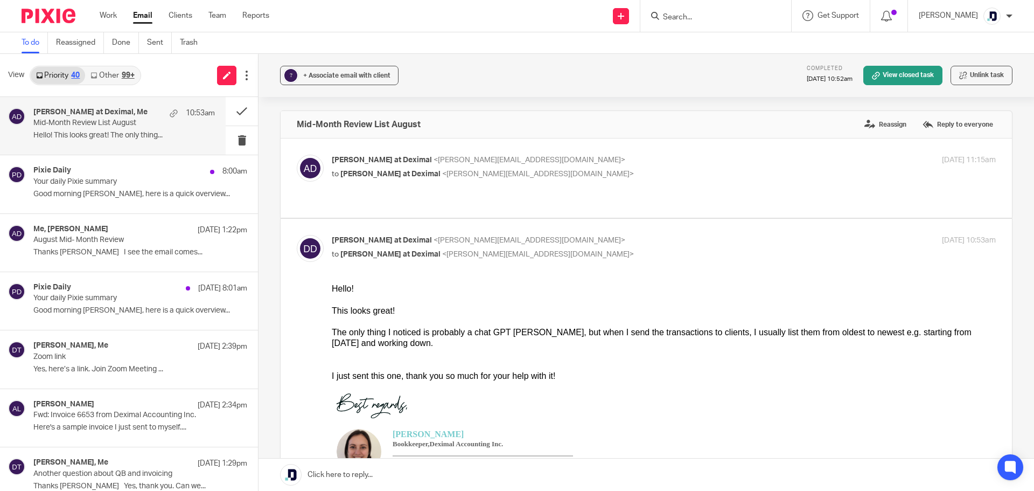
click at [512, 183] on div "[PERSON_NAME] at [PERSON_NAME] <[PERSON_NAME][EMAIL_ADDRESS][DOMAIN_NAME]> to […" at bounding box center [646, 178] width 699 height 47
click at [637, 162] on p "[PERSON_NAME] at [PERSON_NAME] <[PERSON_NAME][EMAIL_ADDRESS][DOMAIN_NAME]>" at bounding box center [553, 160] width 443 height 11
checkbox input "true"
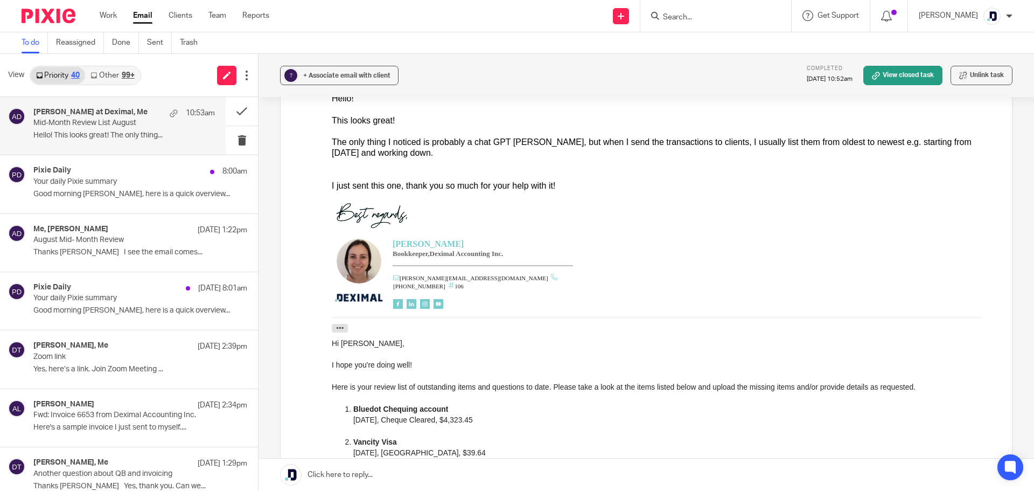
scroll to position [646, 0]
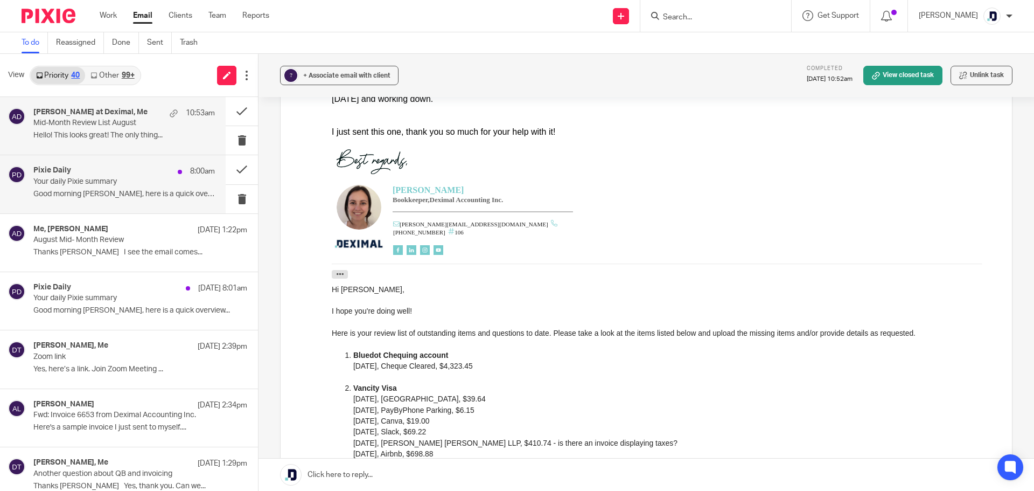
click at [163, 194] on p "Good morning [PERSON_NAME], here is a quick overview..." at bounding box center [123, 194] width 181 height 9
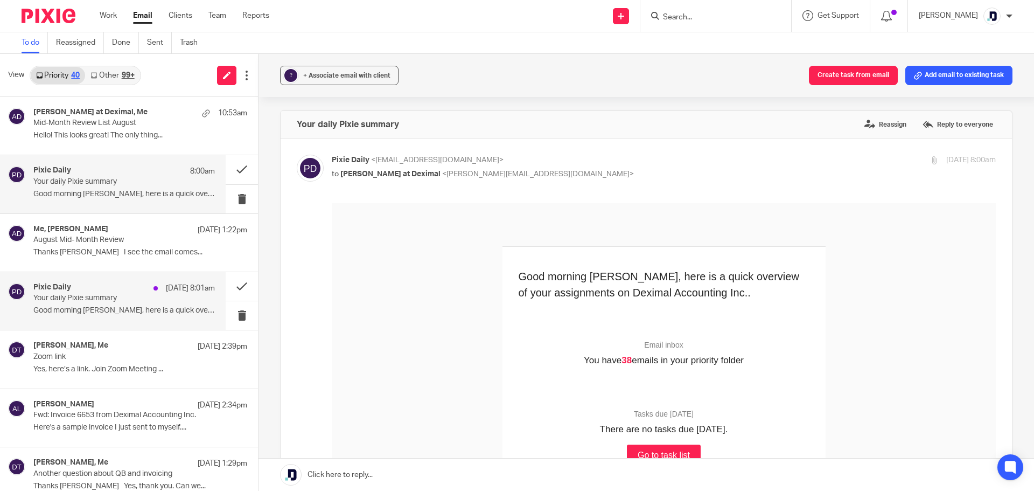
scroll to position [0, 0]
click at [189, 313] on p "Good morning Amanda, here is a quick overview..." at bounding box center [123, 310] width 181 height 9
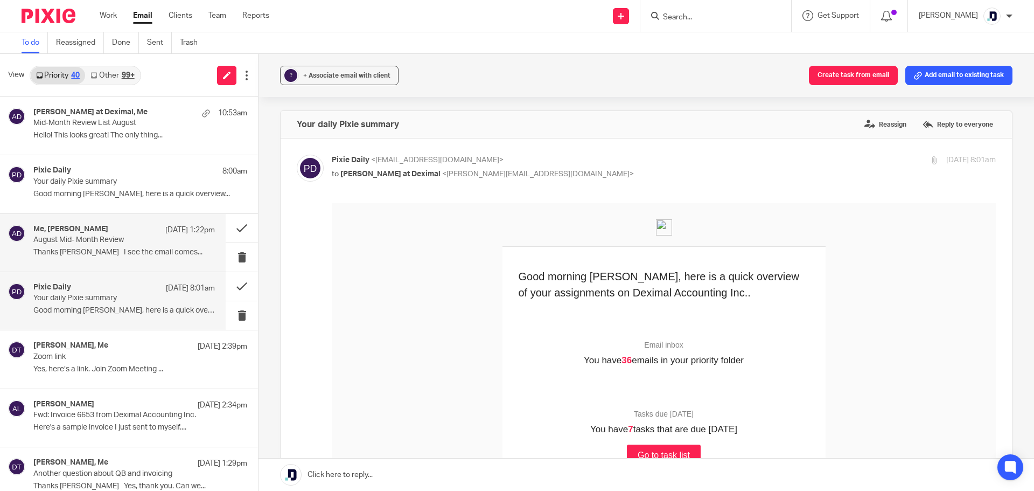
click at [73, 243] on p "August Mid- Month Review" at bounding box center [105, 239] width 145 height 9
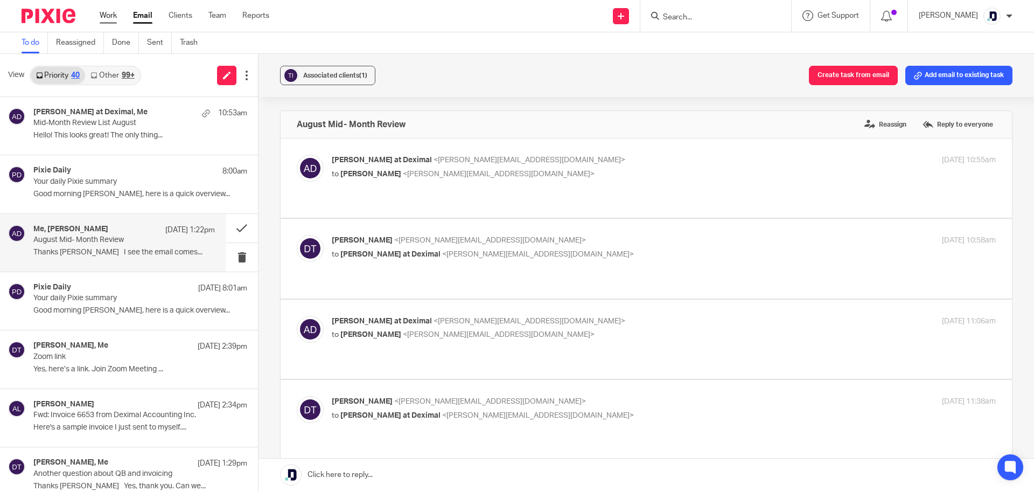
click at [109, 13] on link "Work" at bounding box center [108, 15] width 17 height 11
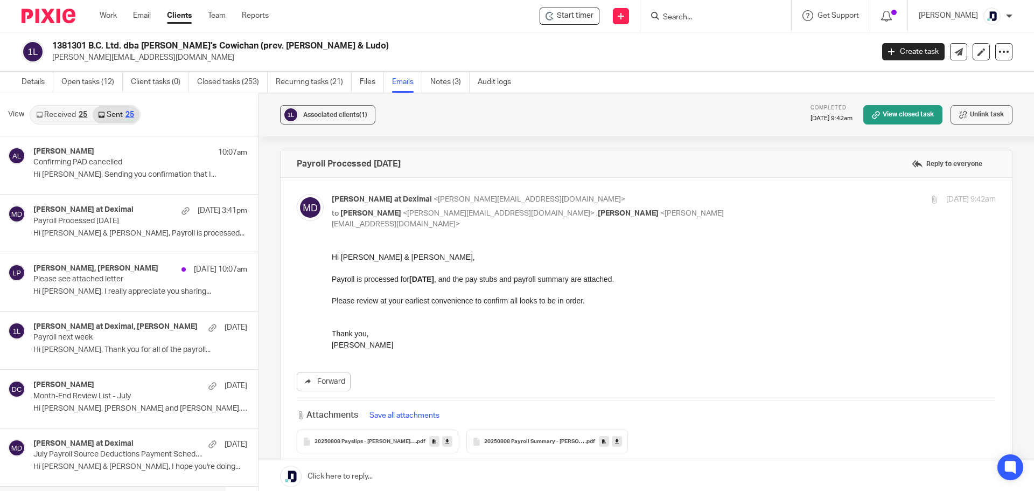
scroll to position [108, 0]
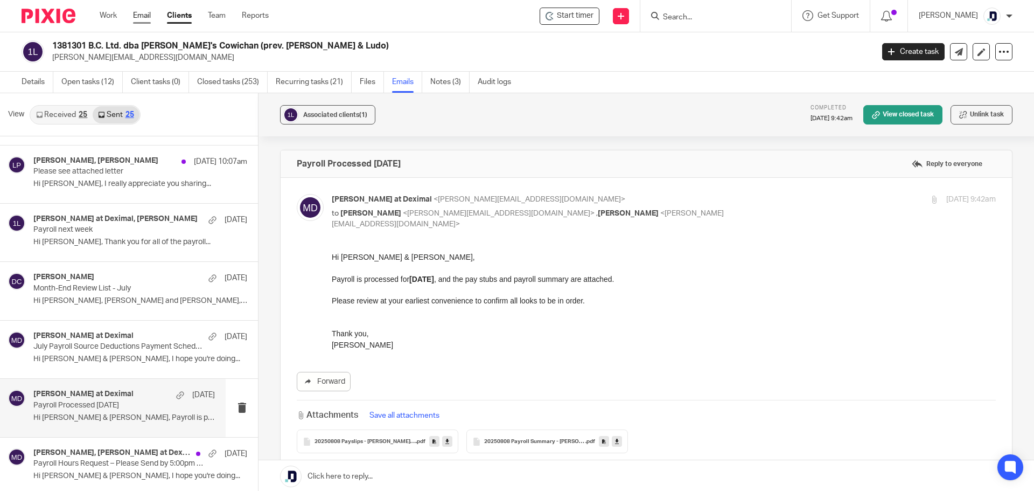
click at [144, 17] on link "Email" at bounding box center [142, 15] width 18 height 11
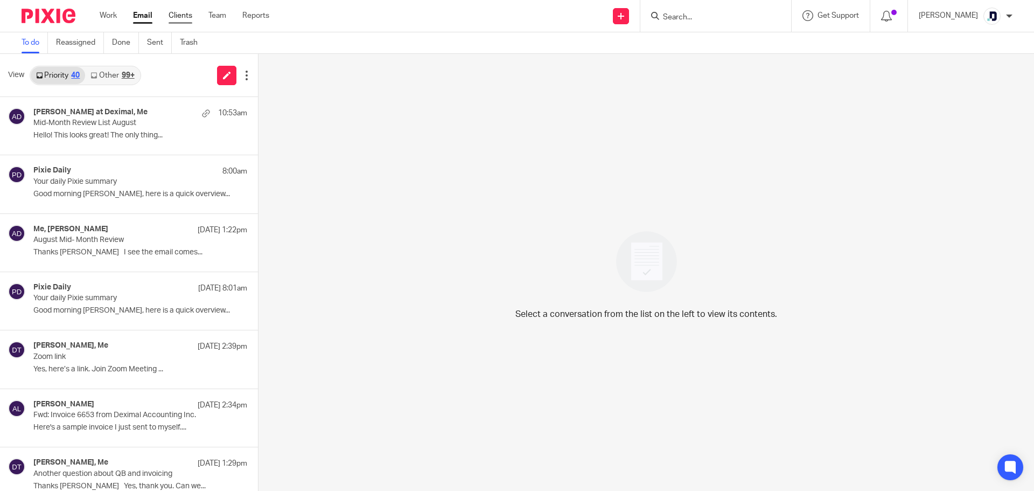
click at [183, 15] on link "Clients" at bounding box center [181, 15] width 24 height 11
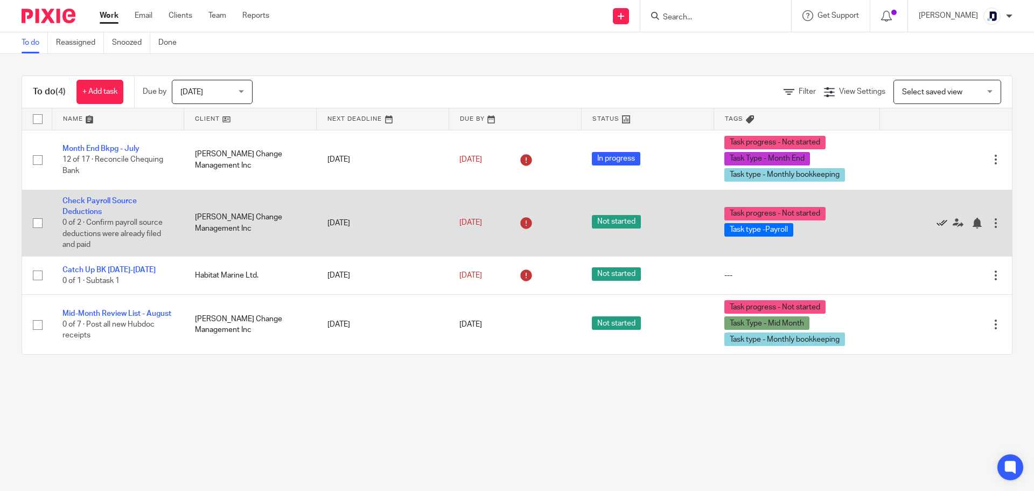
click at [937, 220] on icon at bounding box center [942, 223] width 11 height 11
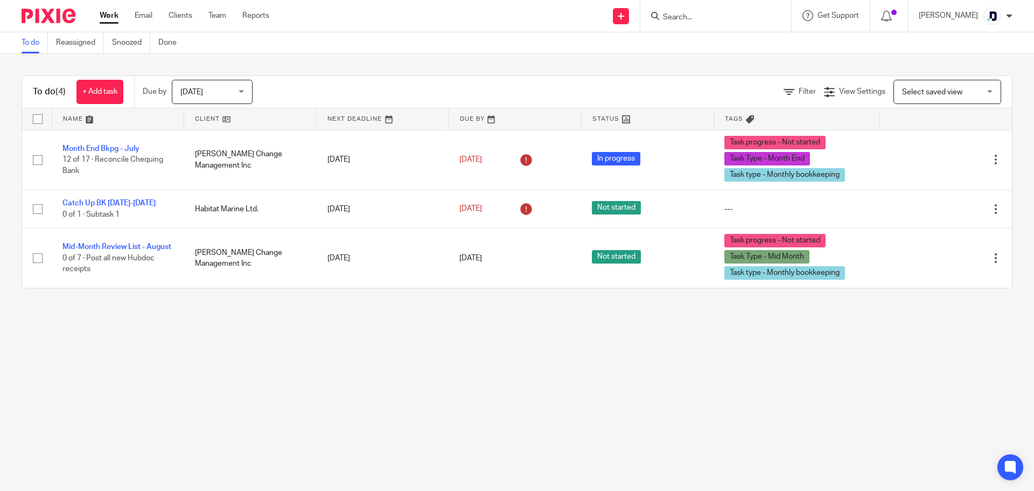
click at [728, 24] on div at bounding box center [715, 16] width 151 height 32
click at [725, 16] on input "Search" at bounding box center [710, 18] width 97 height 10
click at [732, 374] on main "To do Reassigned Snoozed Done To do (4) + Add task Due by Today Today Today Tom…" at bounding box center [517, 245] width 1034 height 491
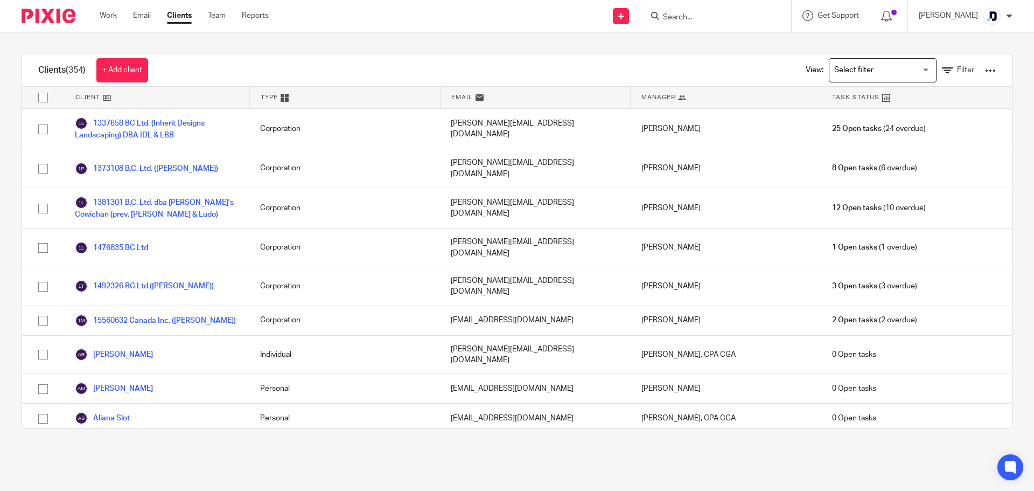
click at [711, 20] on input "Search" at bounding box center [710, 18] width 97 height 10
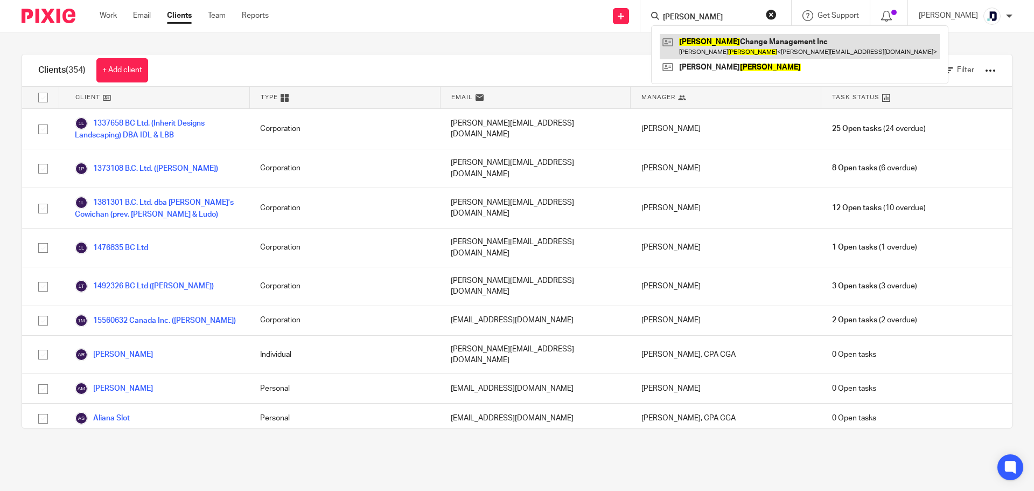
type input "turner"
click at [686, 37] on link at bounding box center [800, 46] width 280 height 25
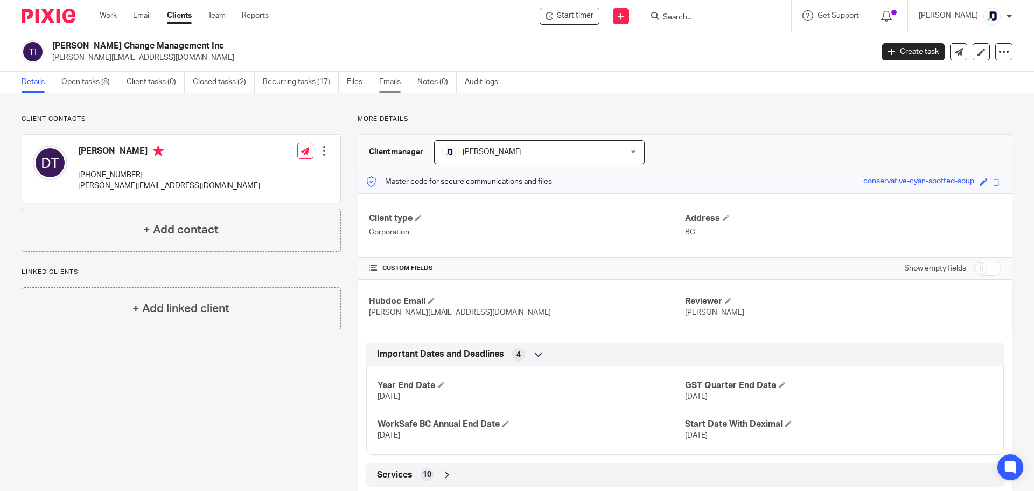
click at [387, 91] on link "Emails" at bounding box center [394, 82] width 30 height 21
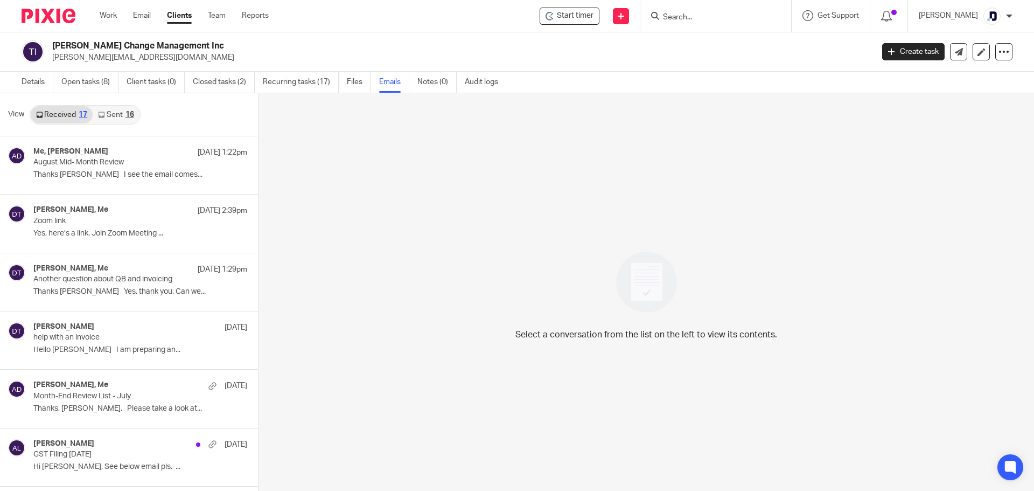
click at [116, 116] on link "Sent 16" at bounding box center [116, 114] width 46 height 17
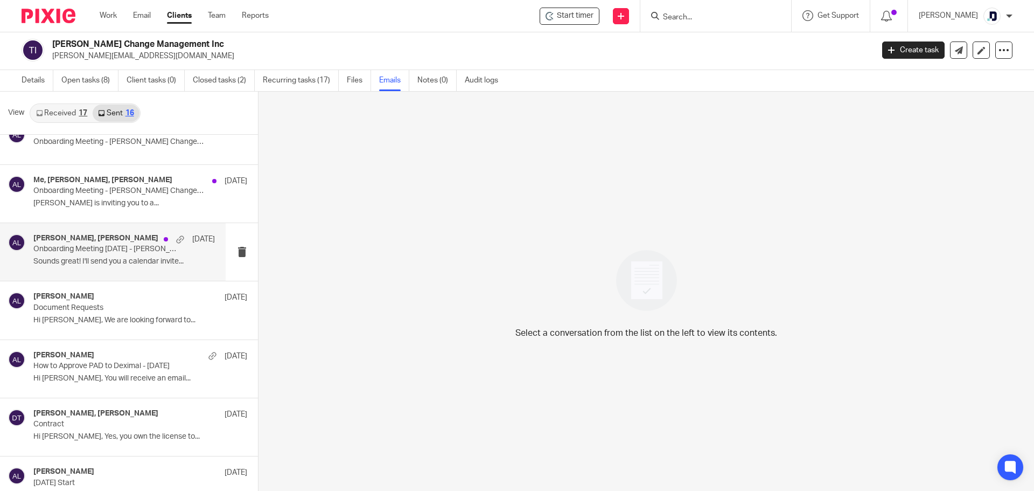
scroll to position [569, 0]
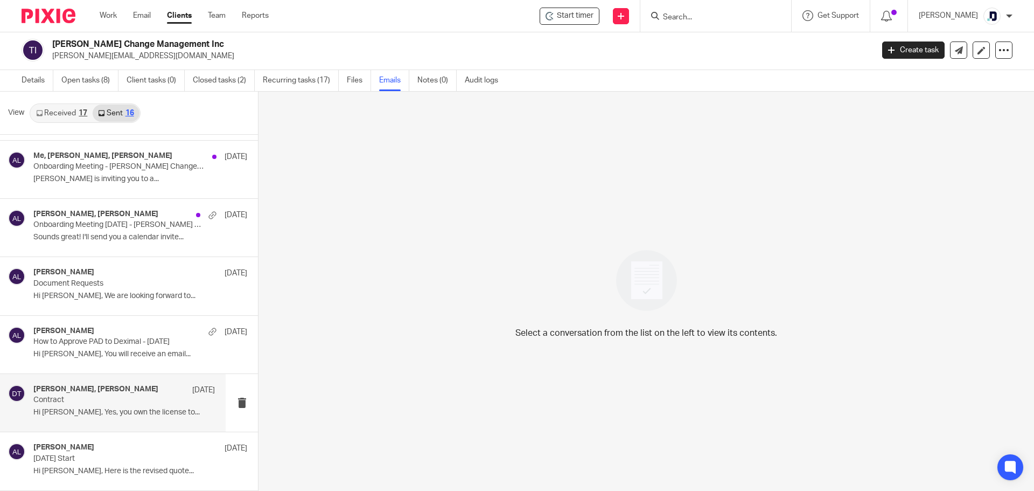
click at [124, 421] on div "[PERSON_NAME], [PERSON_NAME] [DATE] Contract Hi [PERSON_NAME], Yes, you own the…" at bounding box center [123, 403] width 181 height 36
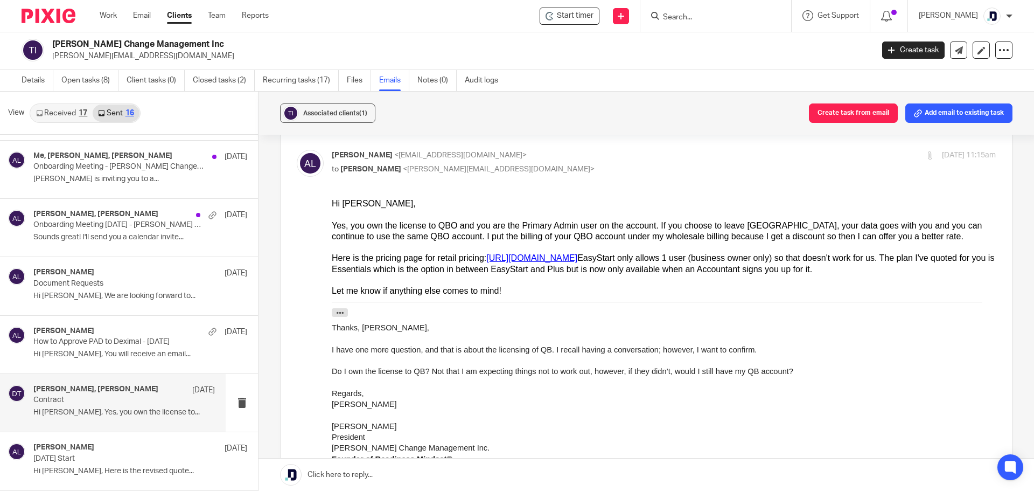
scroll to position [269, 0]
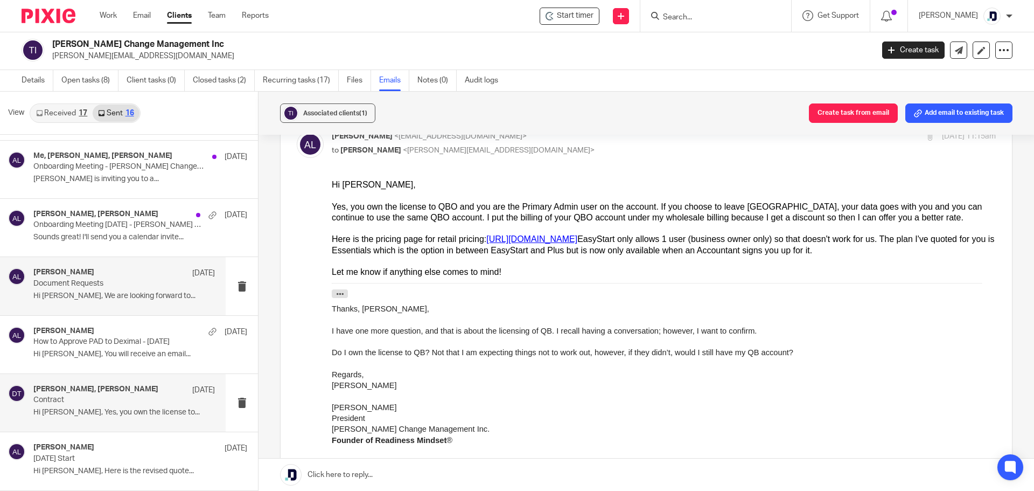
click at [142, 298] on p "Hi Dawn-Marie, We are looking forward to..." at bounding box center [123, 295] width 181 height 9
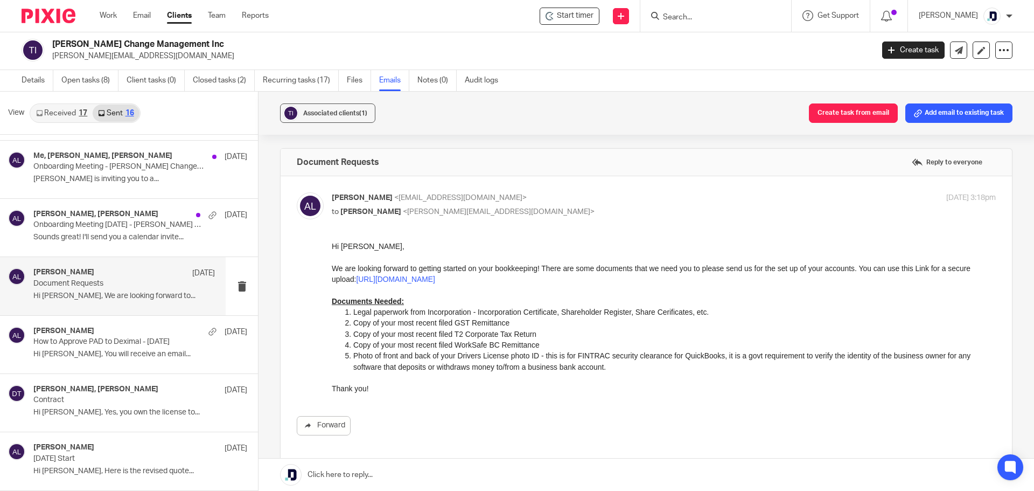
scroll to position [0, 0]
click at [136, 231] on div "Alicia Loewen, Dawn-Marie Turner Jul 29 Onboarding Meeting July 31 - Turner Cha…" at bounding box center [123, 228] width 181 height 36
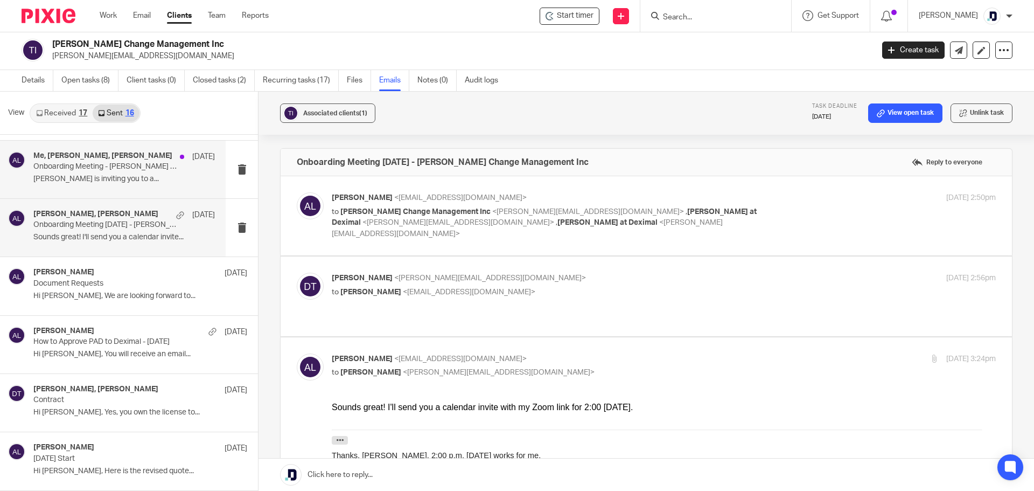
click at [149, 183] on p "Alicia Loewen is inviting you to a..." at bounding box center [123, 178] width 181 height 9
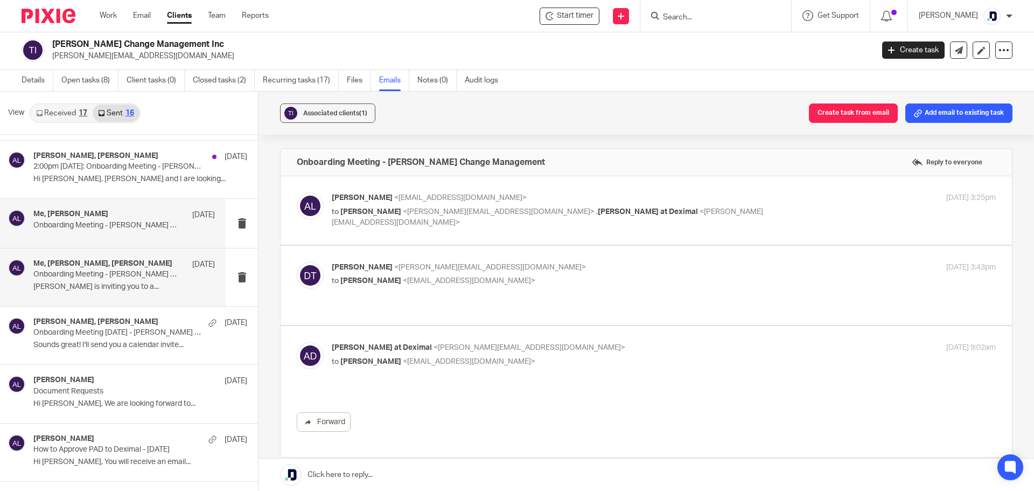
scroll to position [407, 0]
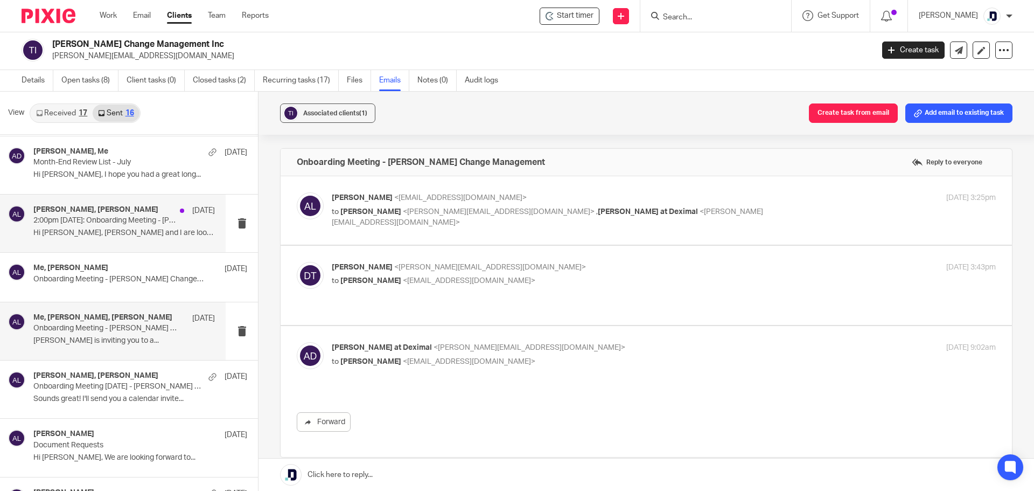
click at [128, 242] on div "Dawn-Marie Turner, Alicia Loewen Jul 31 2:00pm today: Onboarding Meeting - Turn…" at bounding box center [113, 223] width 226 height 58
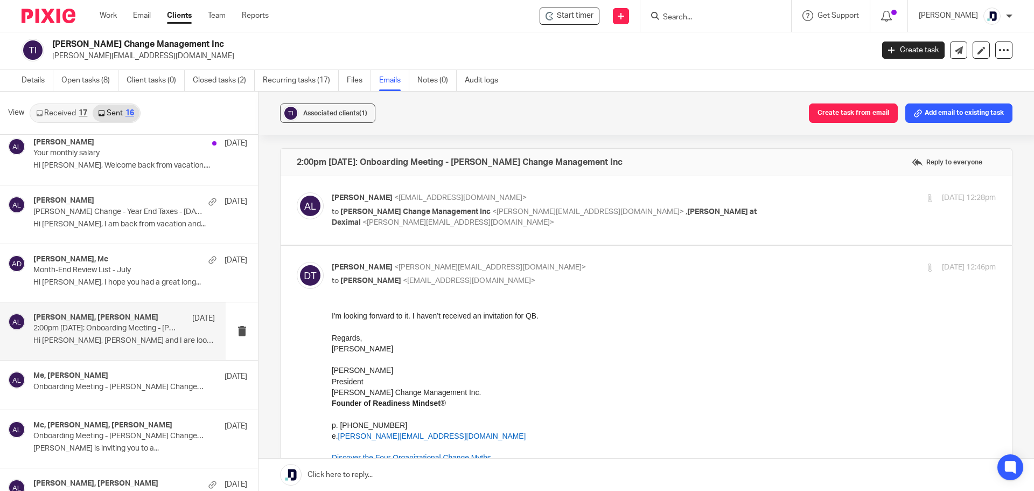
scroll to position [246, 0]
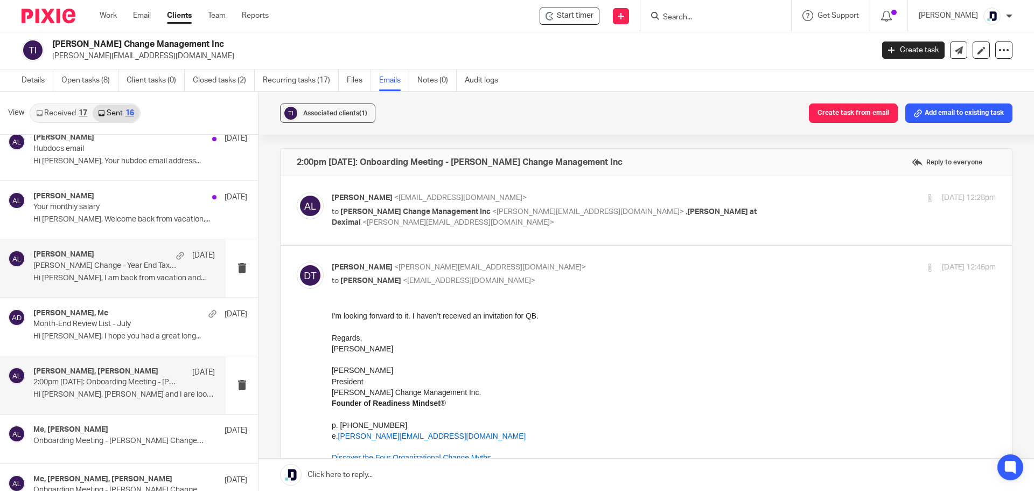
click at [113, 281] on p "Hi Dawn-Marie, I am back from vacation and..." at bounding box center [123, 278] width 181 height 9
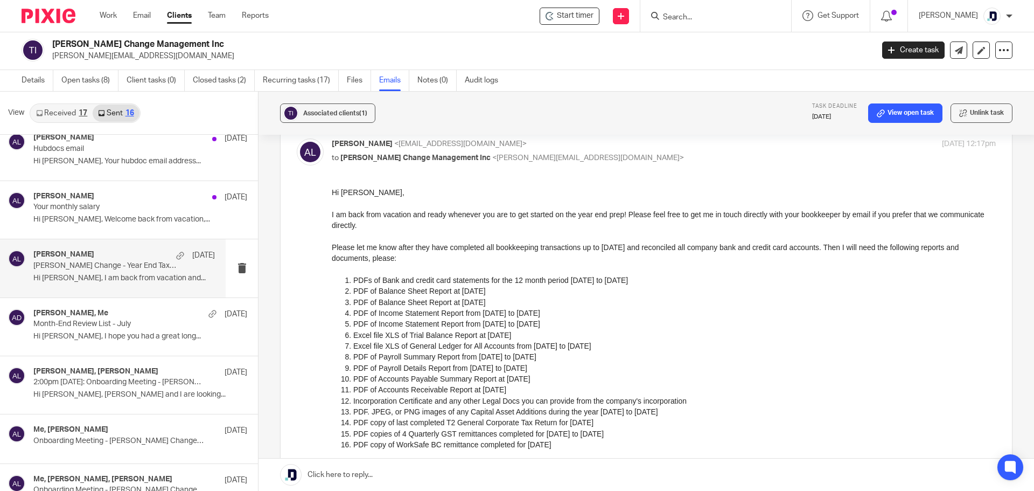
scroll to position [108, 0]
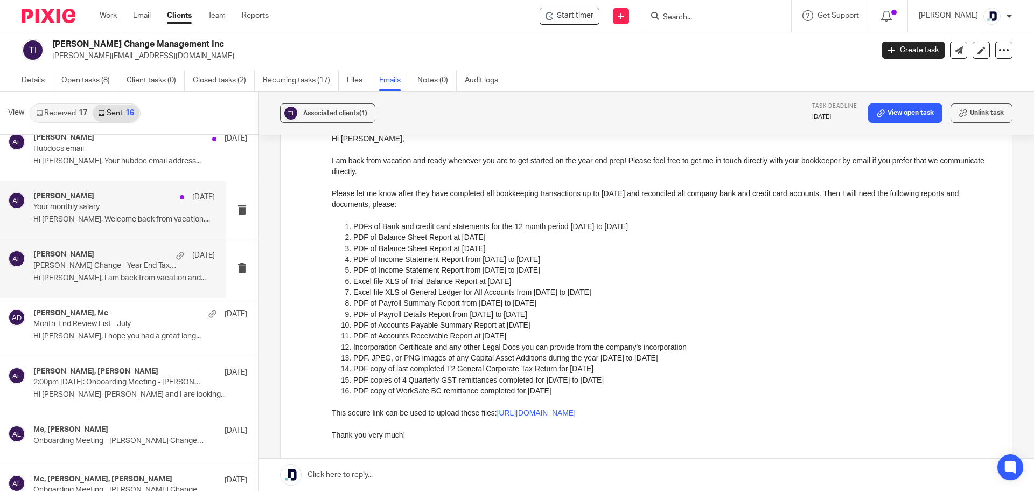
click at [139, 218] on p "Hi Dawn-Marie, Welcome back from vacation,..." at bounding box center [123, 219] width 181 height 9
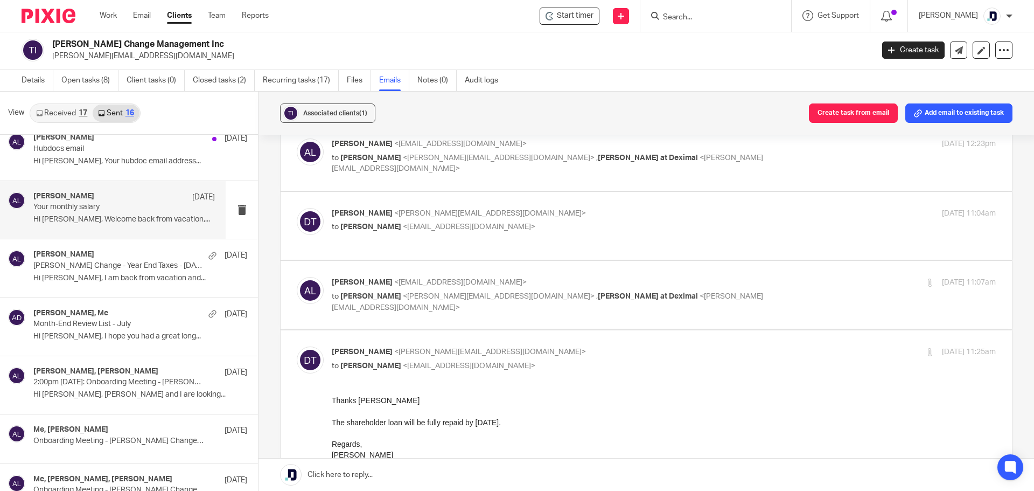
scroll to position [0, 0]
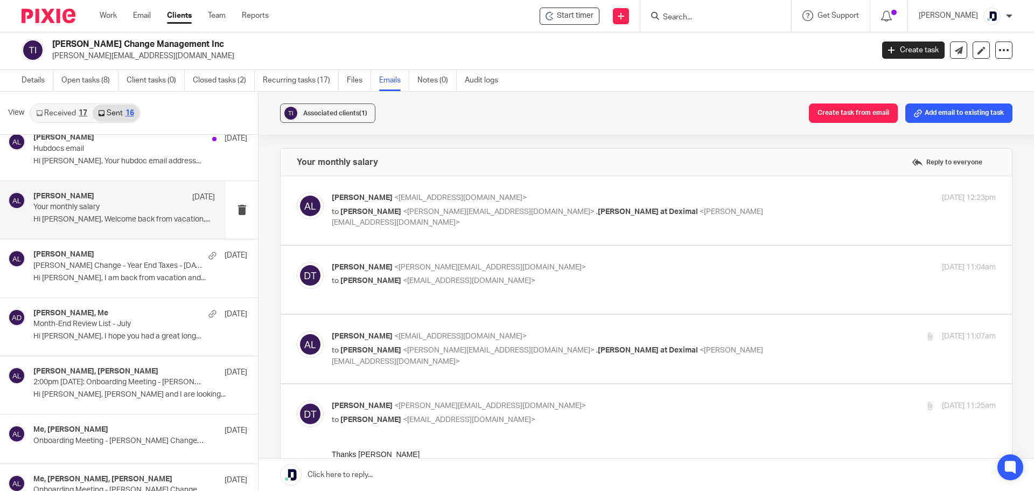
click at [480, 240] on label at bounding box center [646, 210] width 731 height 68
click at [297, 192] on input "checkbox" at bounding box center [296, 192] width 1 height 1
checkbox input "true"
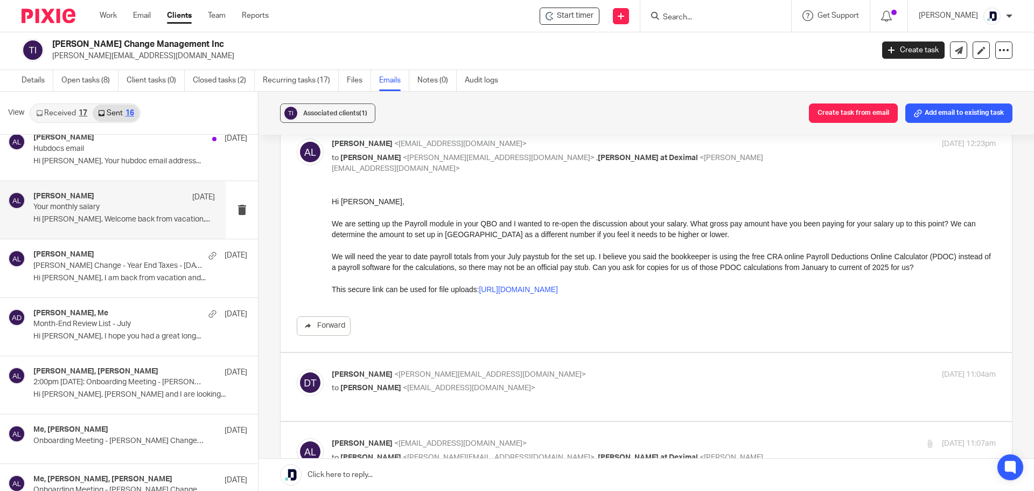
scroll to position [108, 0]
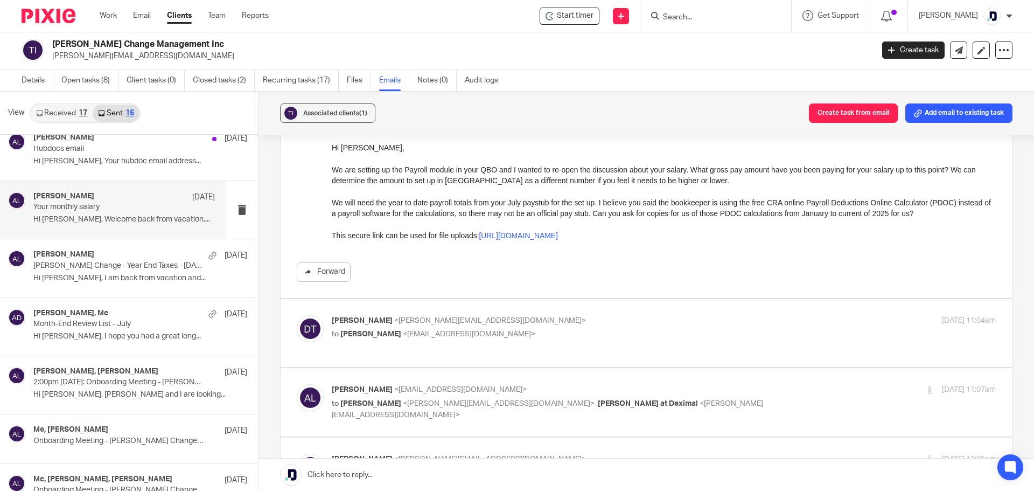
click at [549, 324] on p "Dawn-Marie Turner <dawnmarie@thinktransition.com>" at bounding box center [553, 320] width 443 height 11
checkbox input "true"
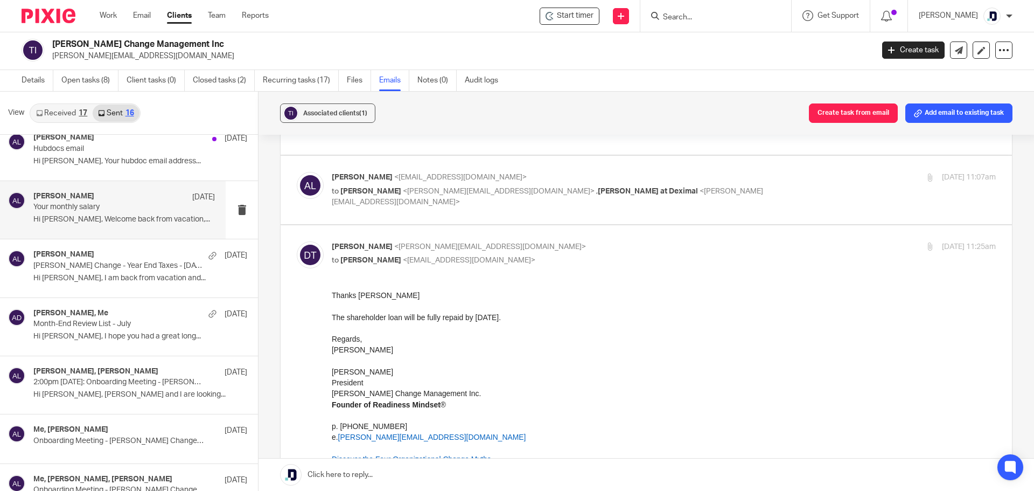
scroll to position [1023, 0]
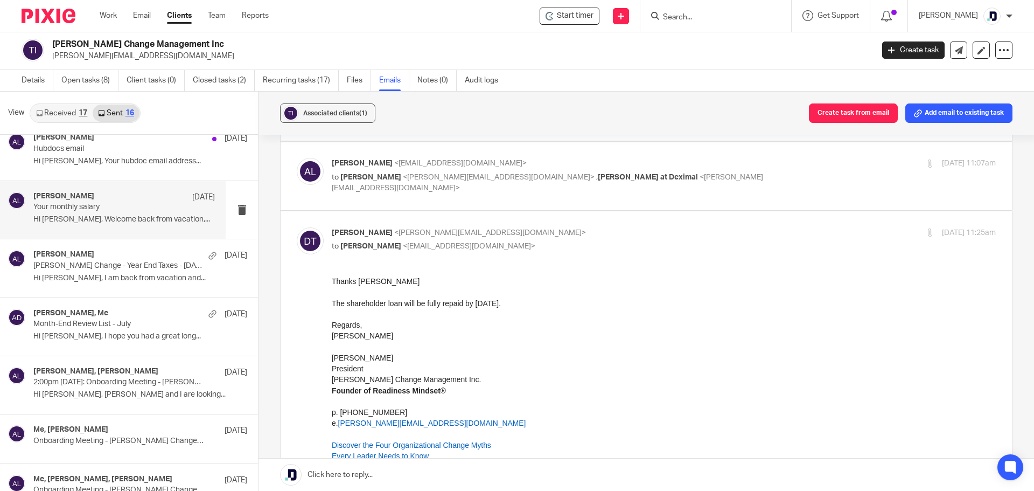
click at [707, 180] on p "to Dawn-Marie Turner <dawnmarie@thinktransition.com> , Amanda at Deximal <amand…" at bounding box center [553, 183] width 443 height 22
checkbox input "true"
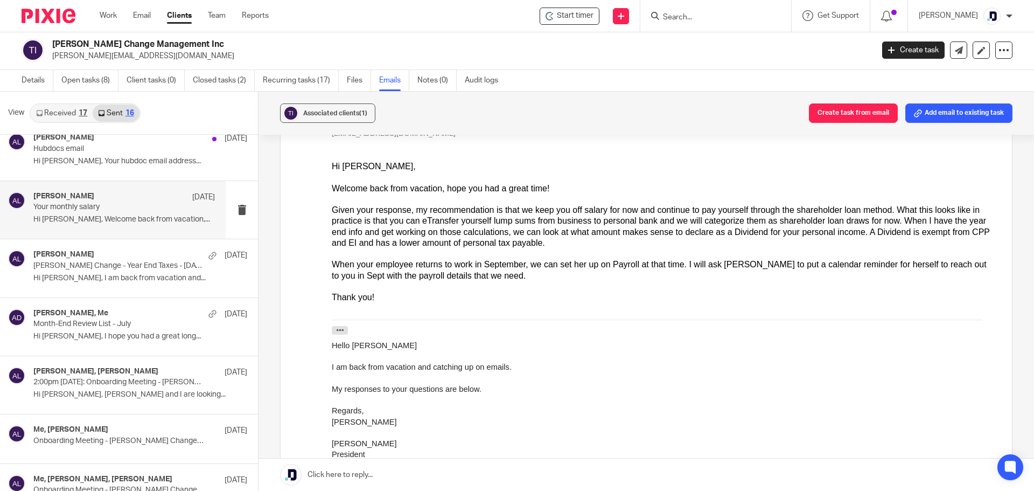
scroll to position [916, 0]
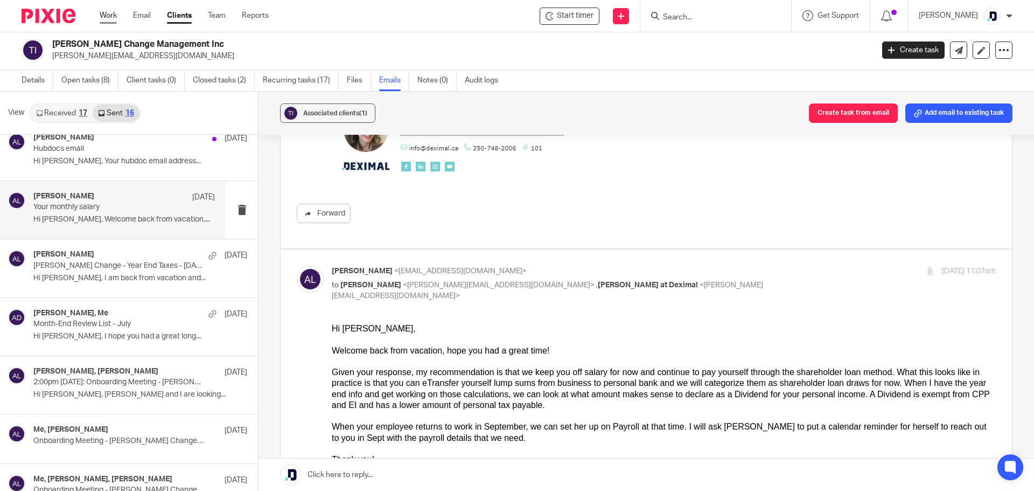
click at [111, 14] on link "Work" at bounding box center [108, 15] width 17 height 11
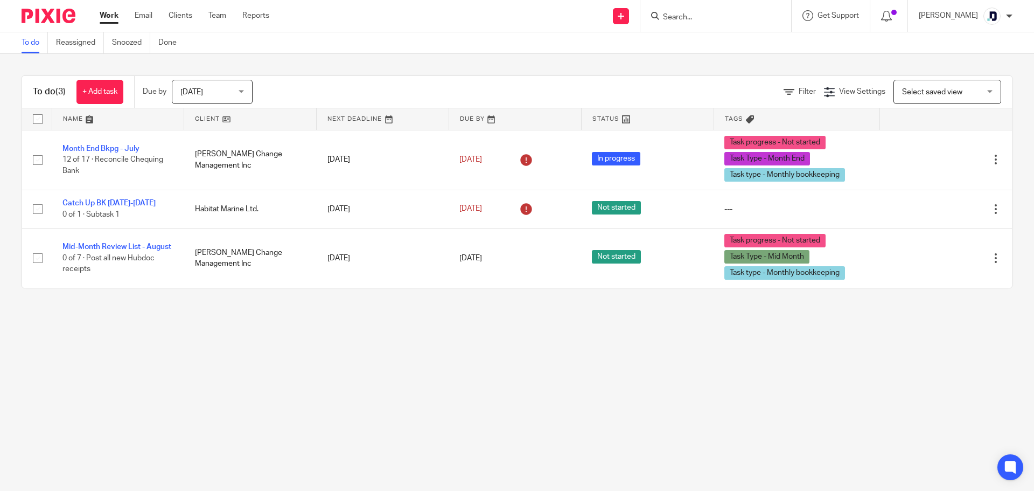
click at [748, 18] on input "Search" at bounding box center [710, 18] width 97 height 10
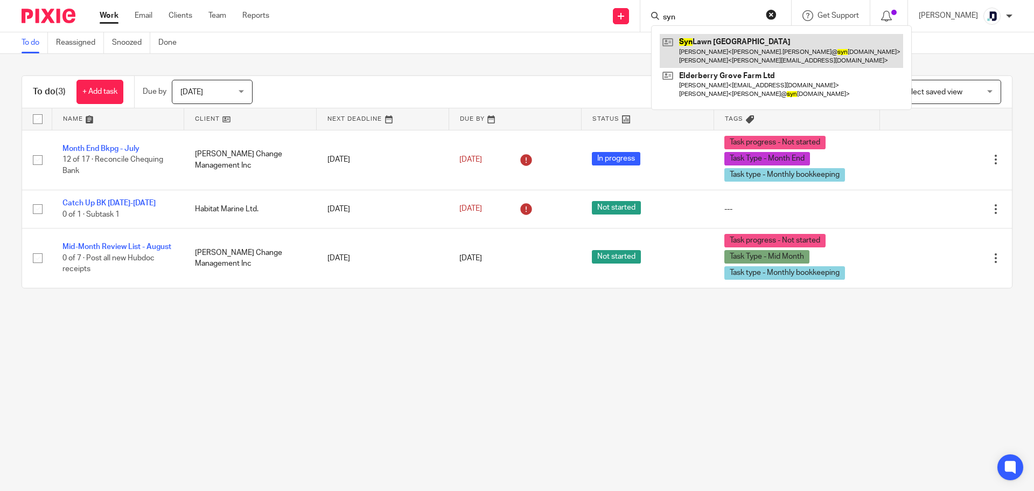
type input "syn"
click at [739, 38] on link at bounding box center [781, 50] width 243 height 33
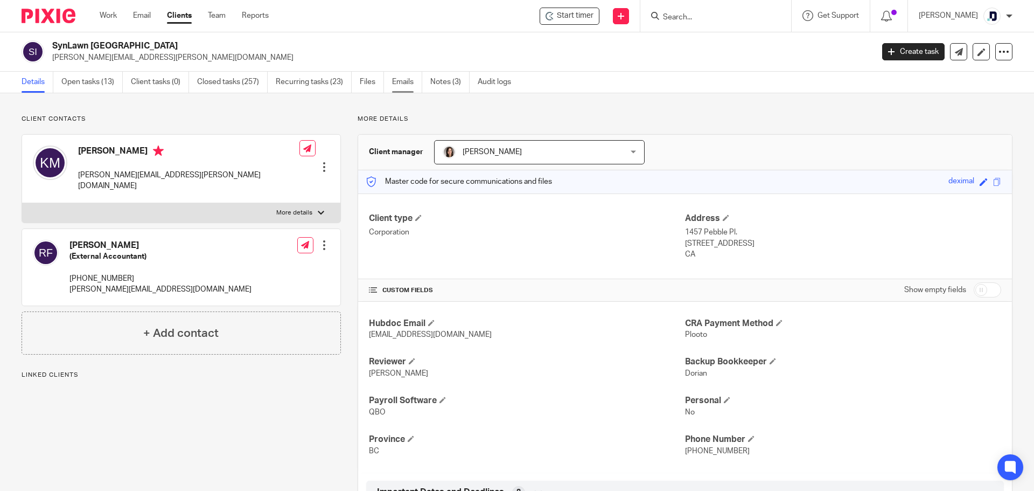
click at [409, 83] on link "Emails" at bounding box center [407, 82] width 30 height 21
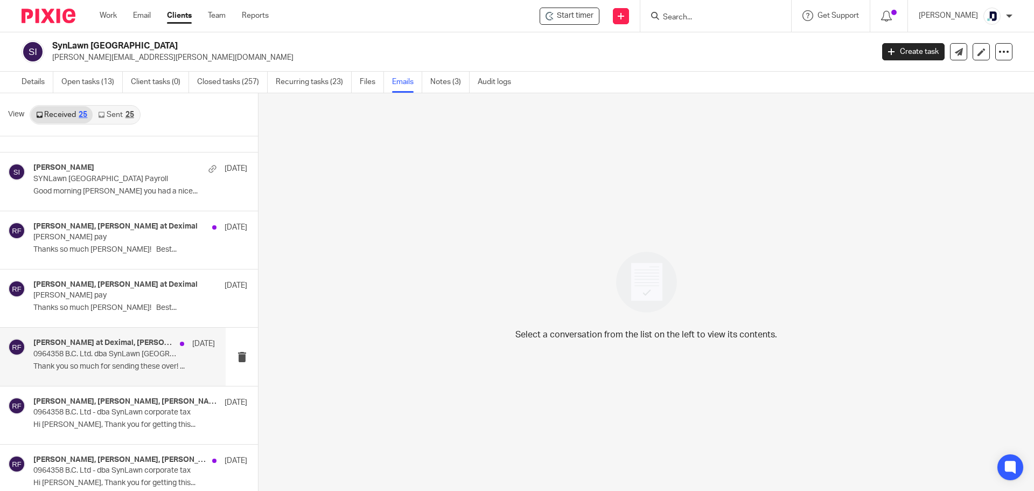
scroll to position [431, 0]
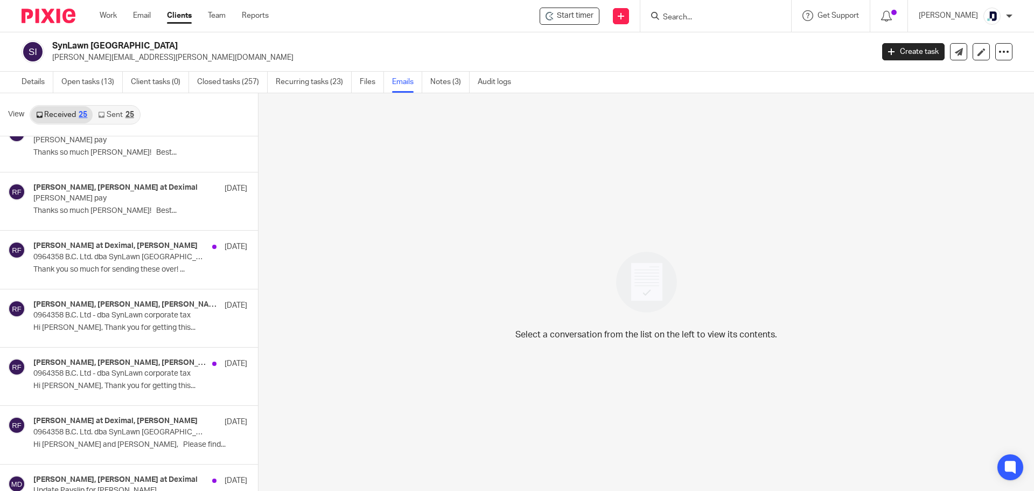
click at [112, 113] on link "Sent 25" at bounding box center [116, 114] width 46 height 17
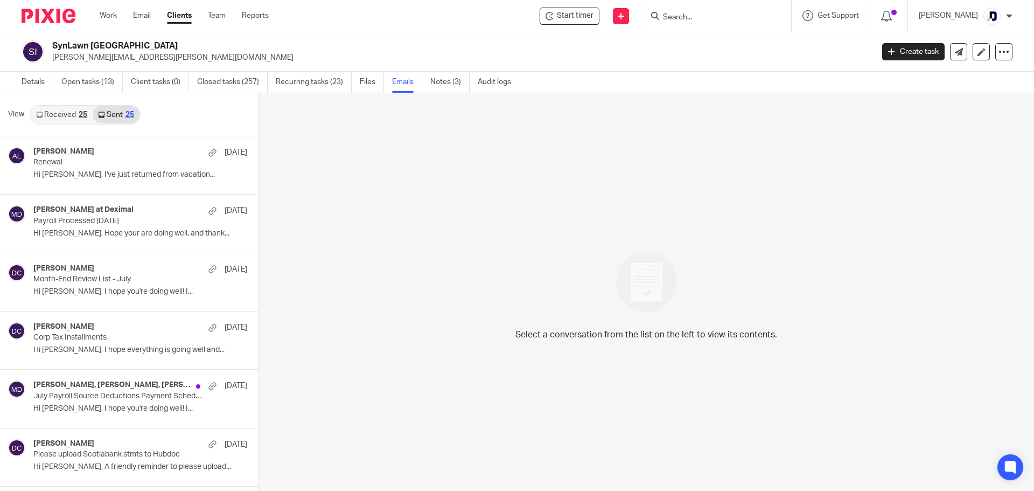
scroll to position [2, 0]
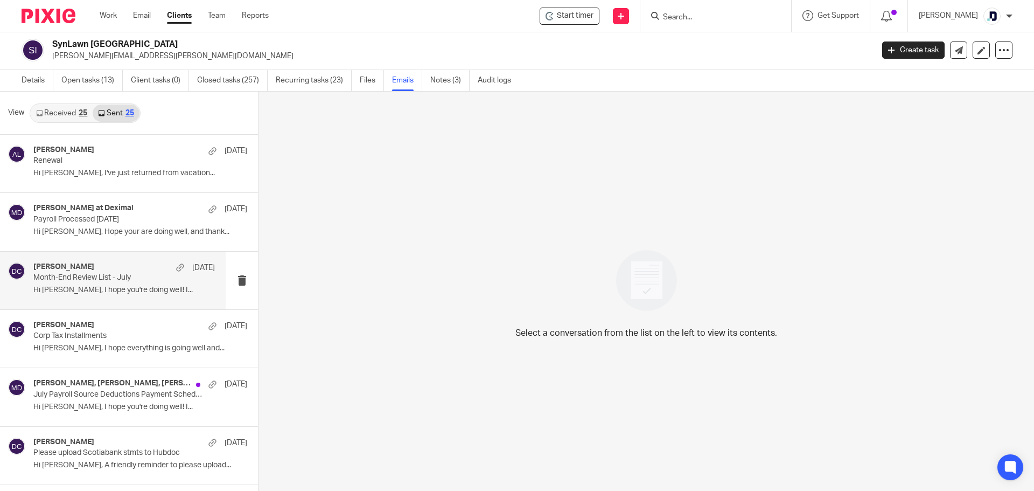
click at [133, 281] on p "Month-End Review List - July" at bounding box center [105, 277] width 145 height 9
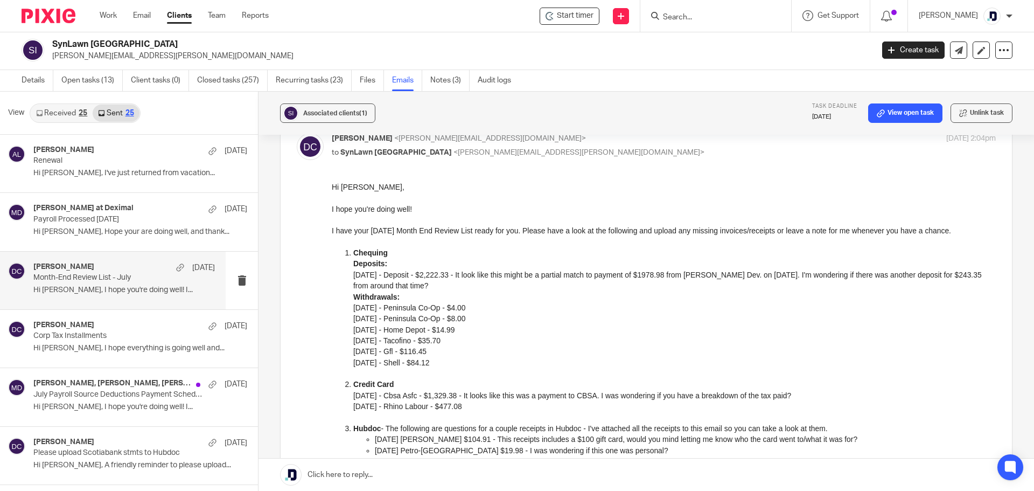
scroll to position [5, 0]
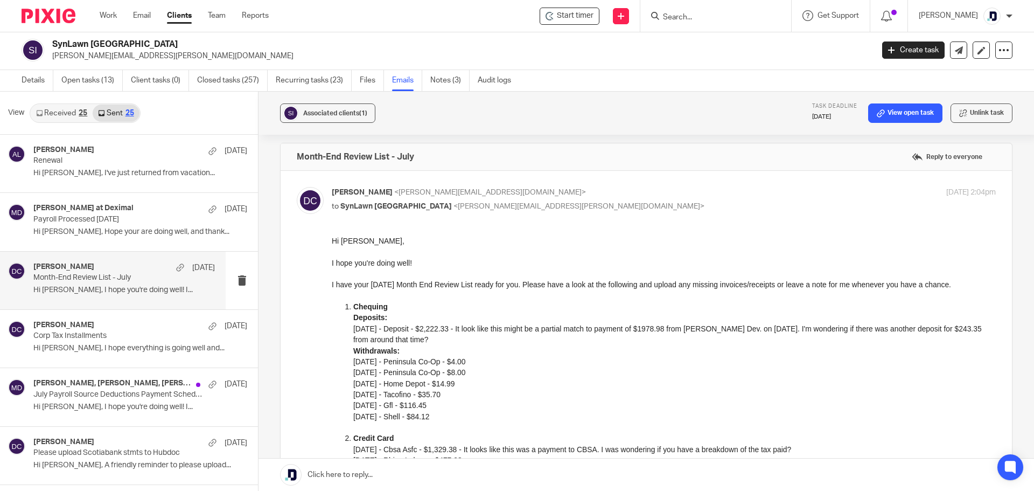
click at [717, 14] on input "Search" at bounding box center [710, 18] width 97 height 10
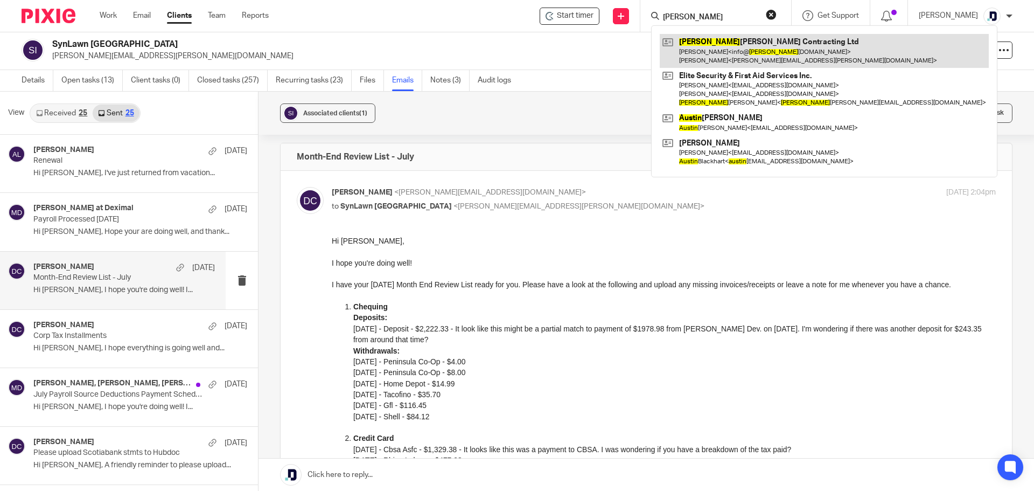
type input "justin"
click at [723, 40] on link at bounding box center [824, 50] width 329 height 33
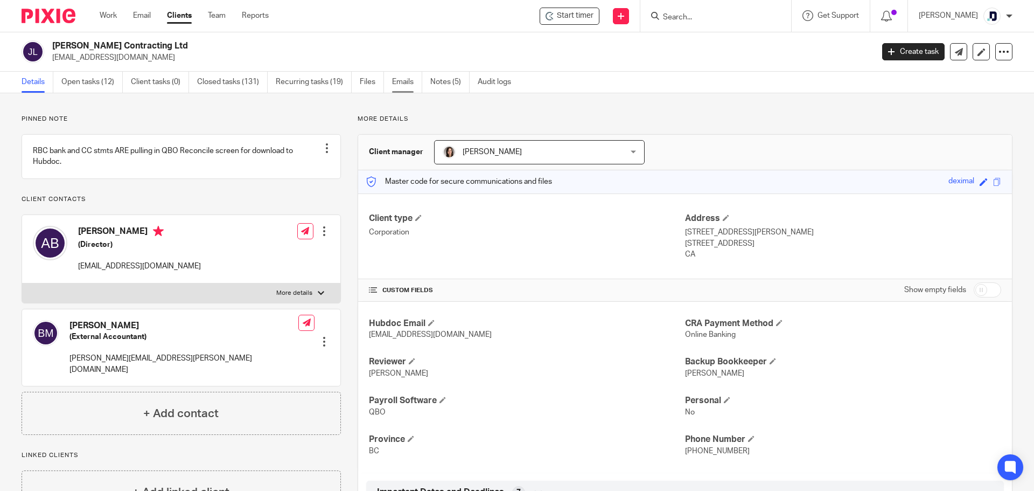
click at [405, 84] on link "Emails" at bounding box center [407, 82] width 30 height 21
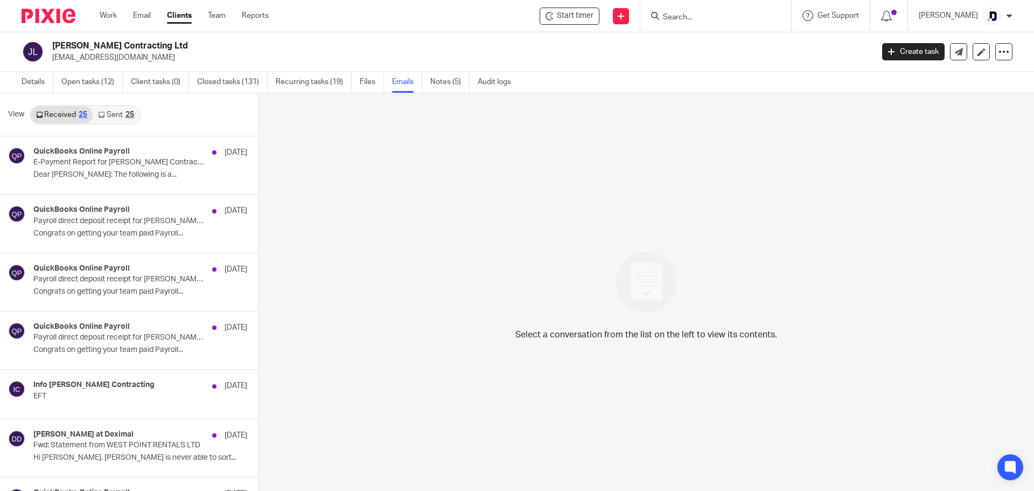
click at [128, 116] on div "25" at bounding box center [129, 115] width 9 height 8
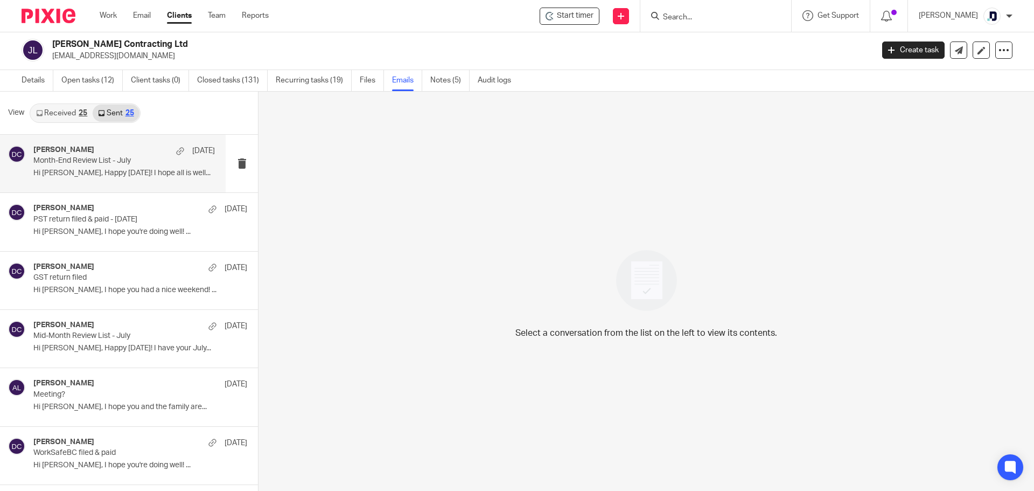
click at [129, 174] on p "Hi [PERSON_NAME], Happy [DATE]! I hope all is well..." at bounding box center [123, 173] width 181 height 9
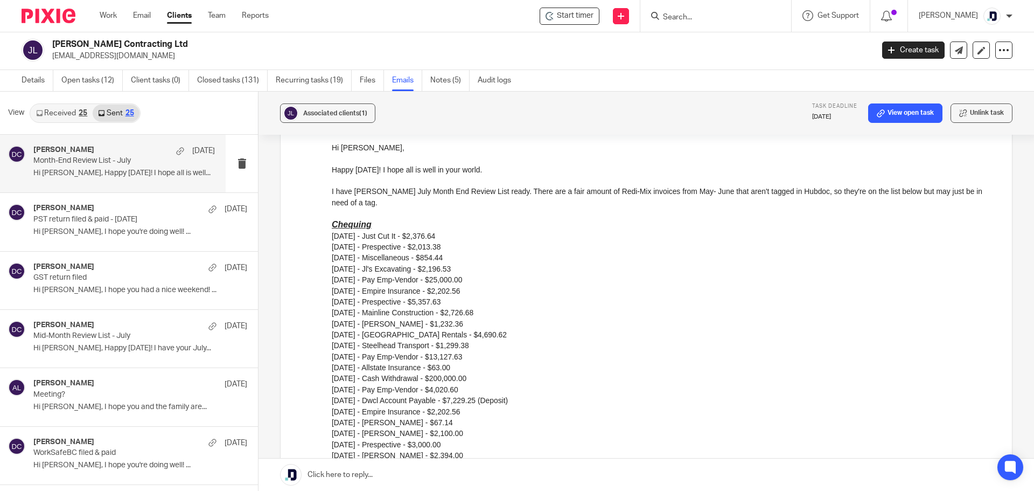
scroll to position [74, 0]
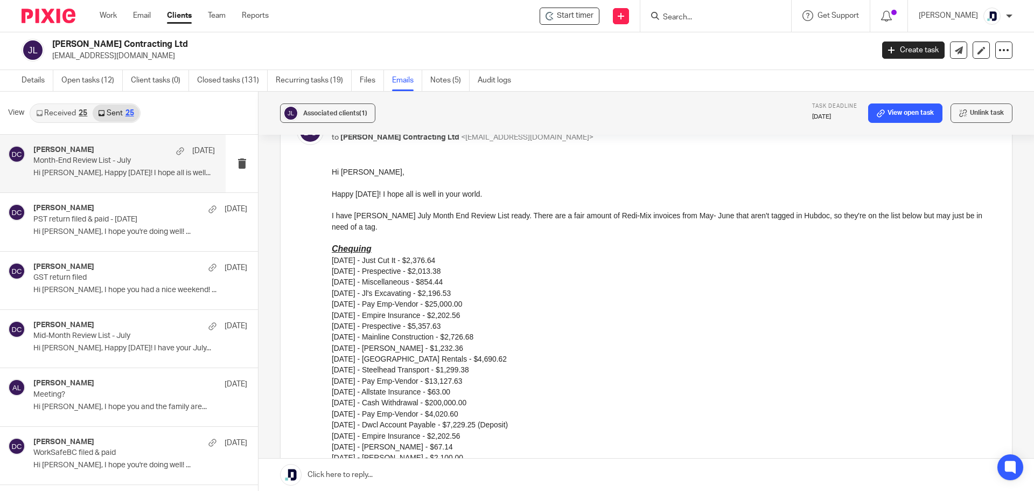
click at [77, 111] on link "Received 25" at bounding box center [62, 112] width 62 height 17
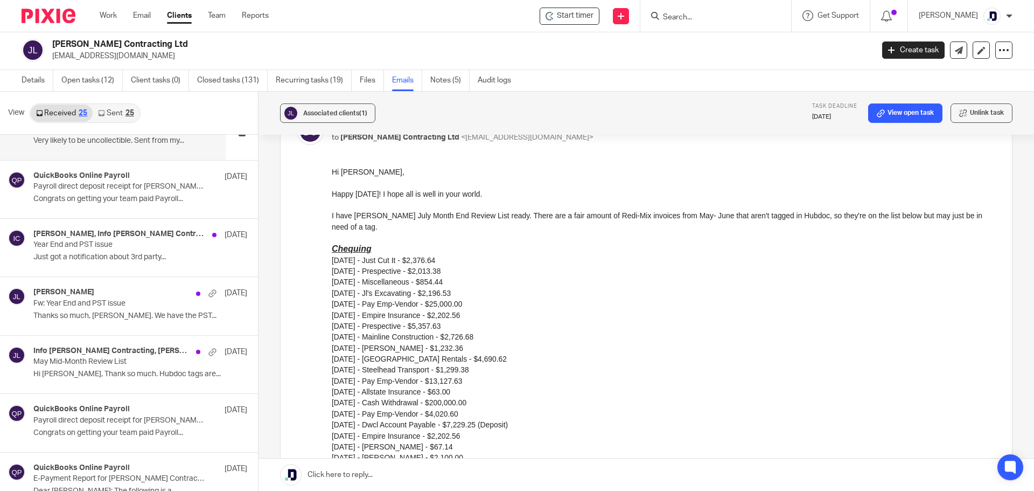
scroll to position [916, 0]
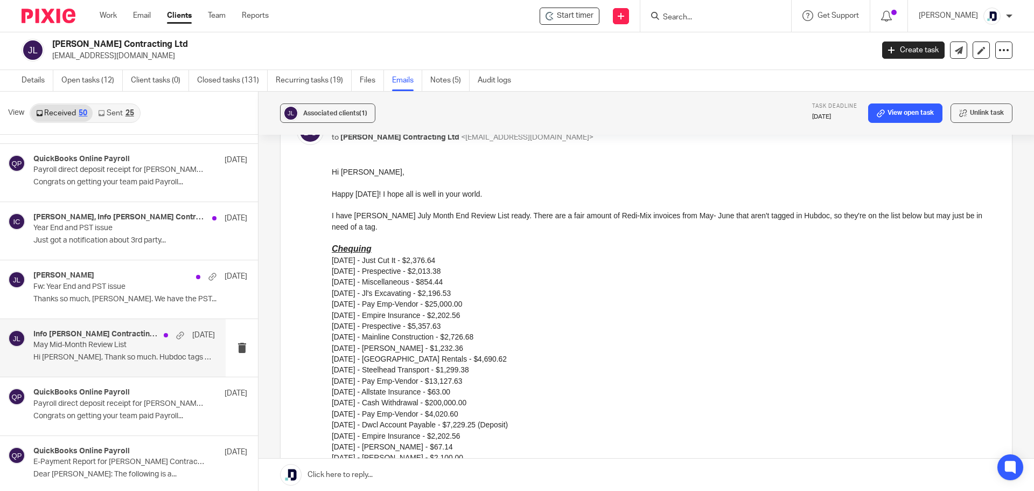
click at [162, 348] on p "May Mid-Month Review List" at bounding box center [105, 344] width 145 height 9
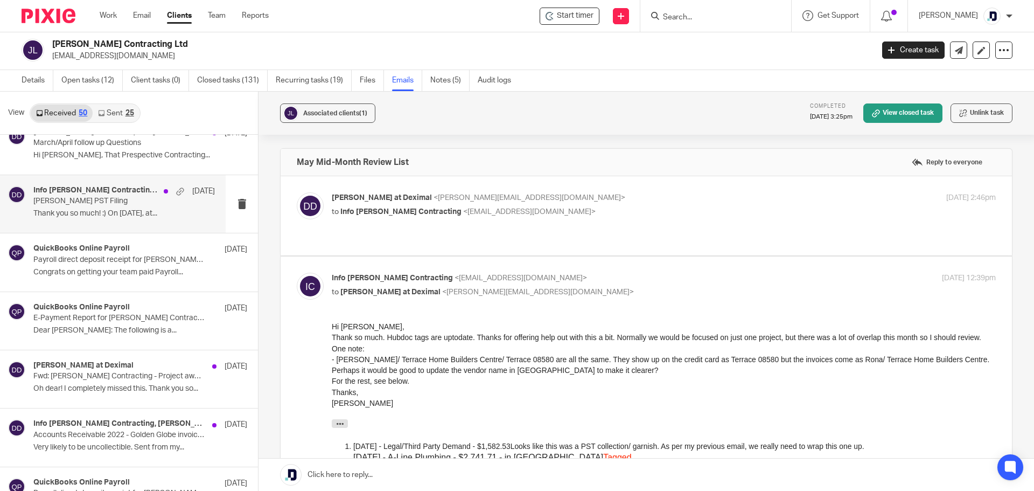
scroll to position [539, 0]
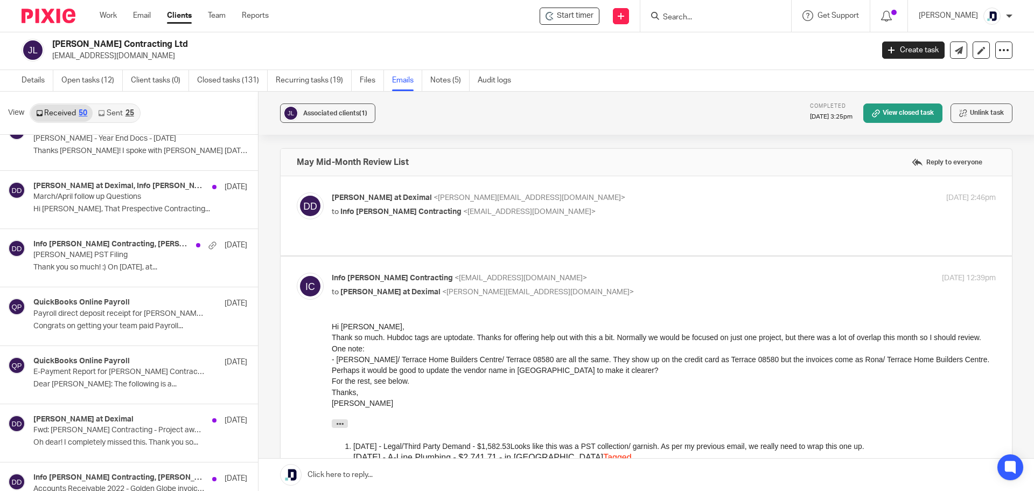
click at [132, 108] on link "Sent 25" at bounding box center [116, 112] width 46 height 17
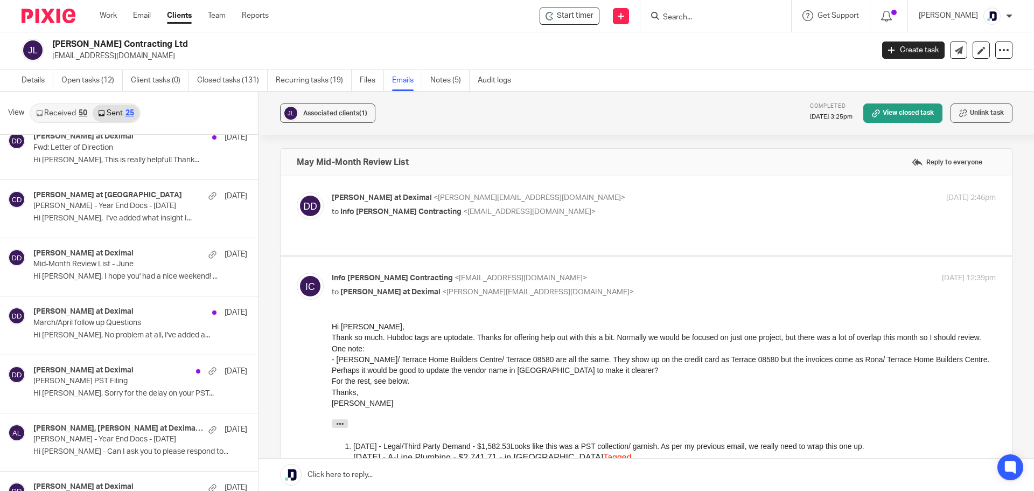
scroll to position [0, 0]
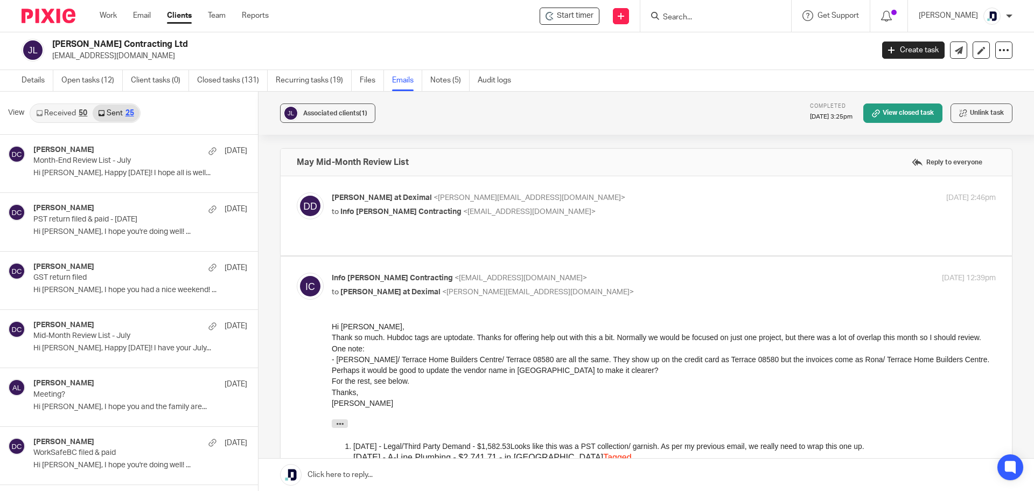
click at [126, 113] on div "25" at bounding box center [129, 113] width 9 height 8
click at [148, 186] on div "[PERSON_NAME] [DATE] Month-End Review List - July Hi [PERSON_NAME], Happy [DATE…" at bounding box center [113, 164] width 226 height 58
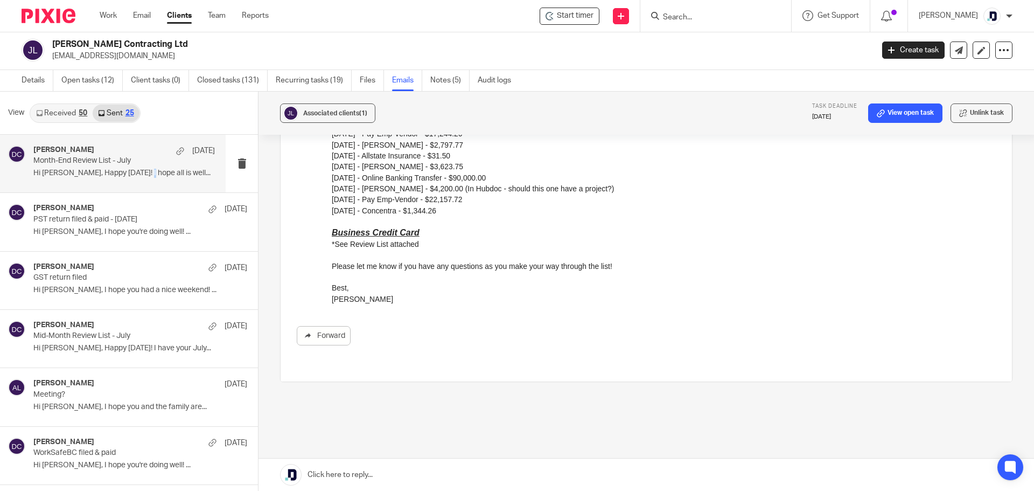
scroll to position [451, 0]
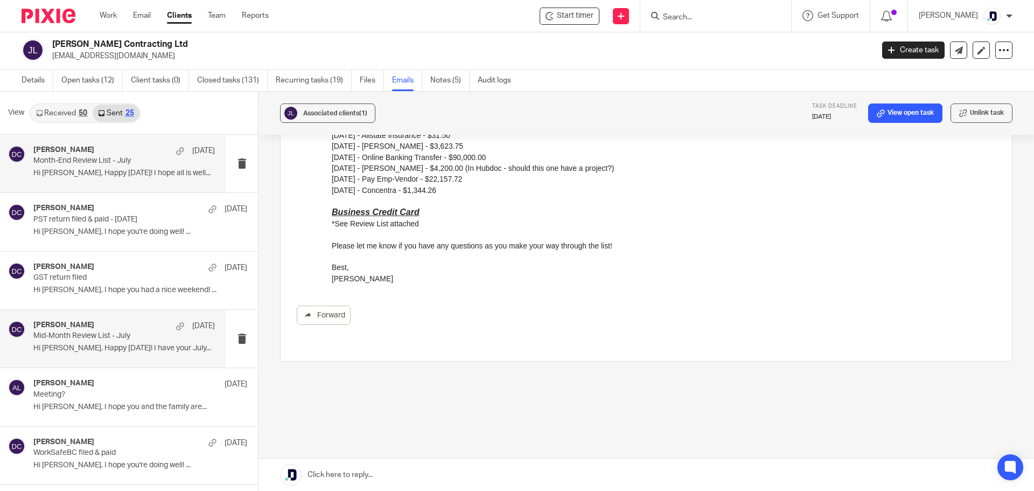
click at [153, 345] on p "Hi [PERSON_NAME], Happy [DATE]! I have your July..." at bounding box center [123, 348] width 181 height 9
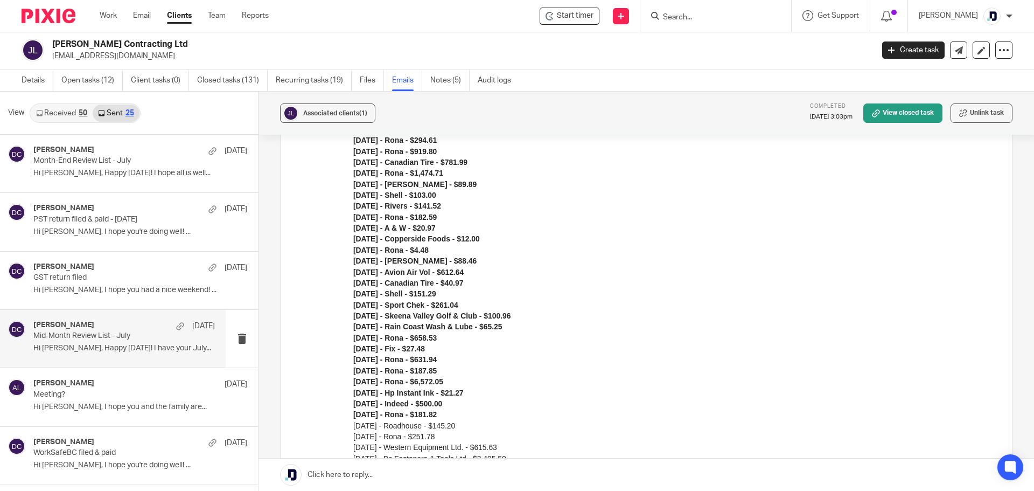
scroll to position [370, 0]
